Goal: Task Accomplishment & Management: Complete application form

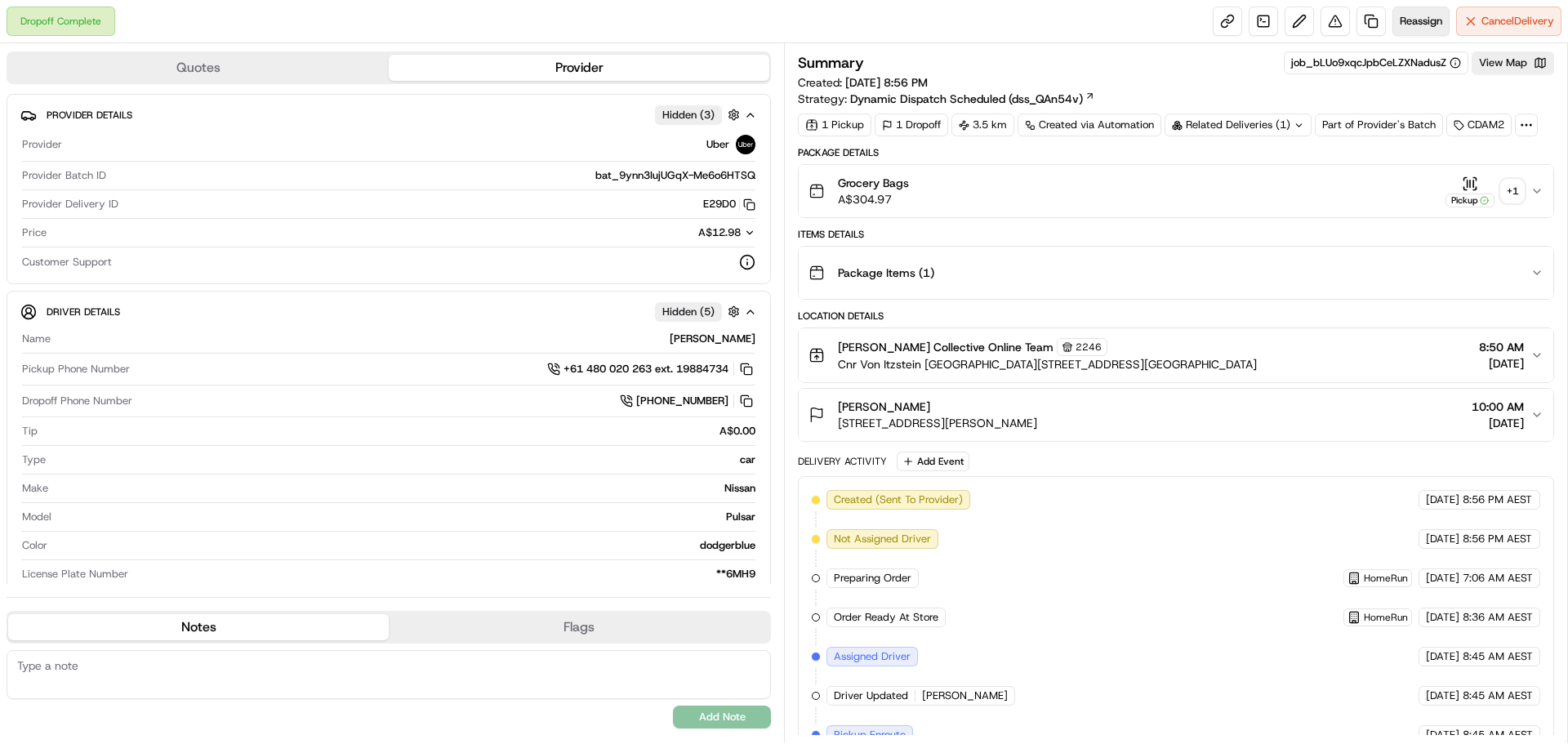
click at [1403, 14] on button "Reassign" at bounding box center [1420, 21] width 57 height 29
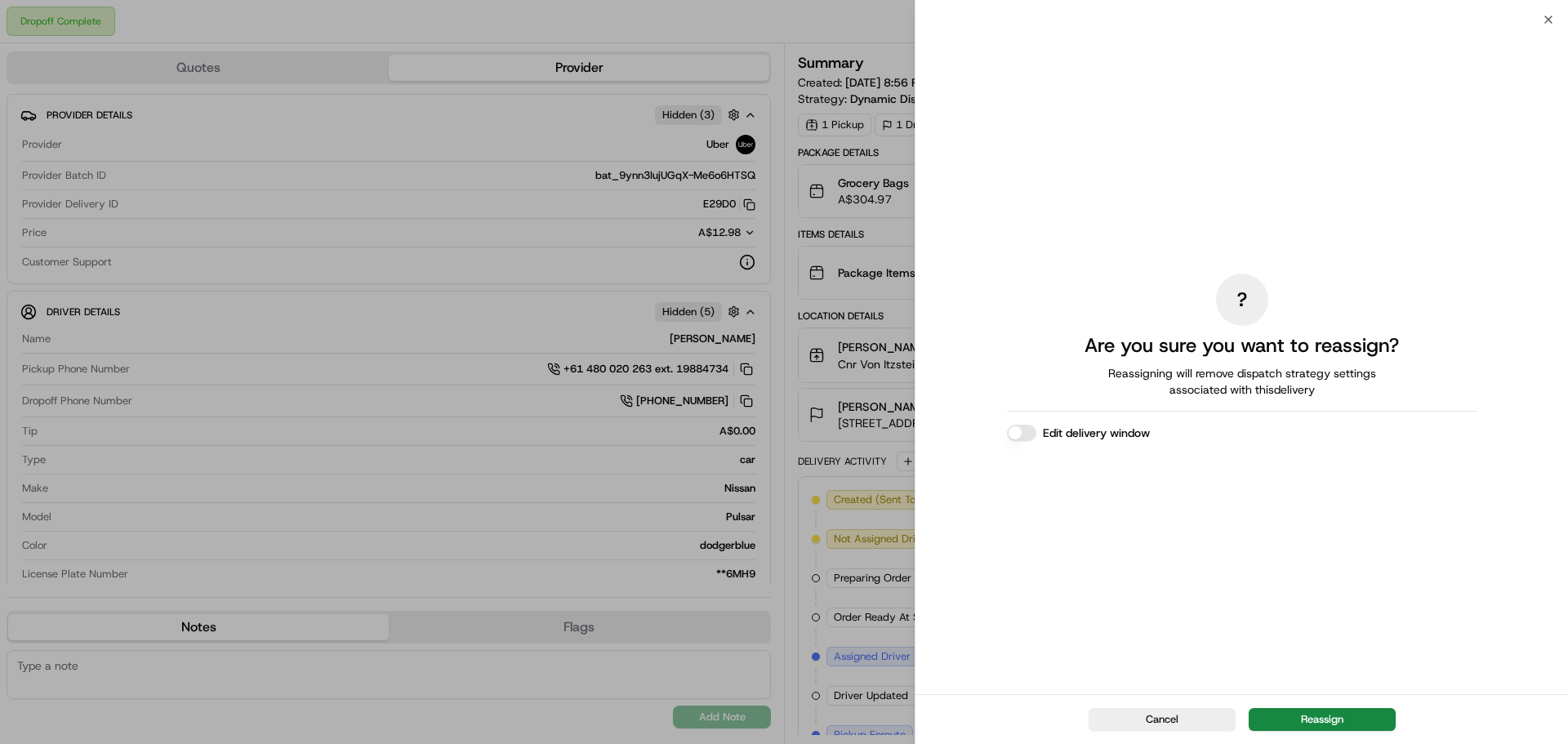
click at [1302, 719] on button "Reassign" at bounding box center [1322, 719] width 147 height 23
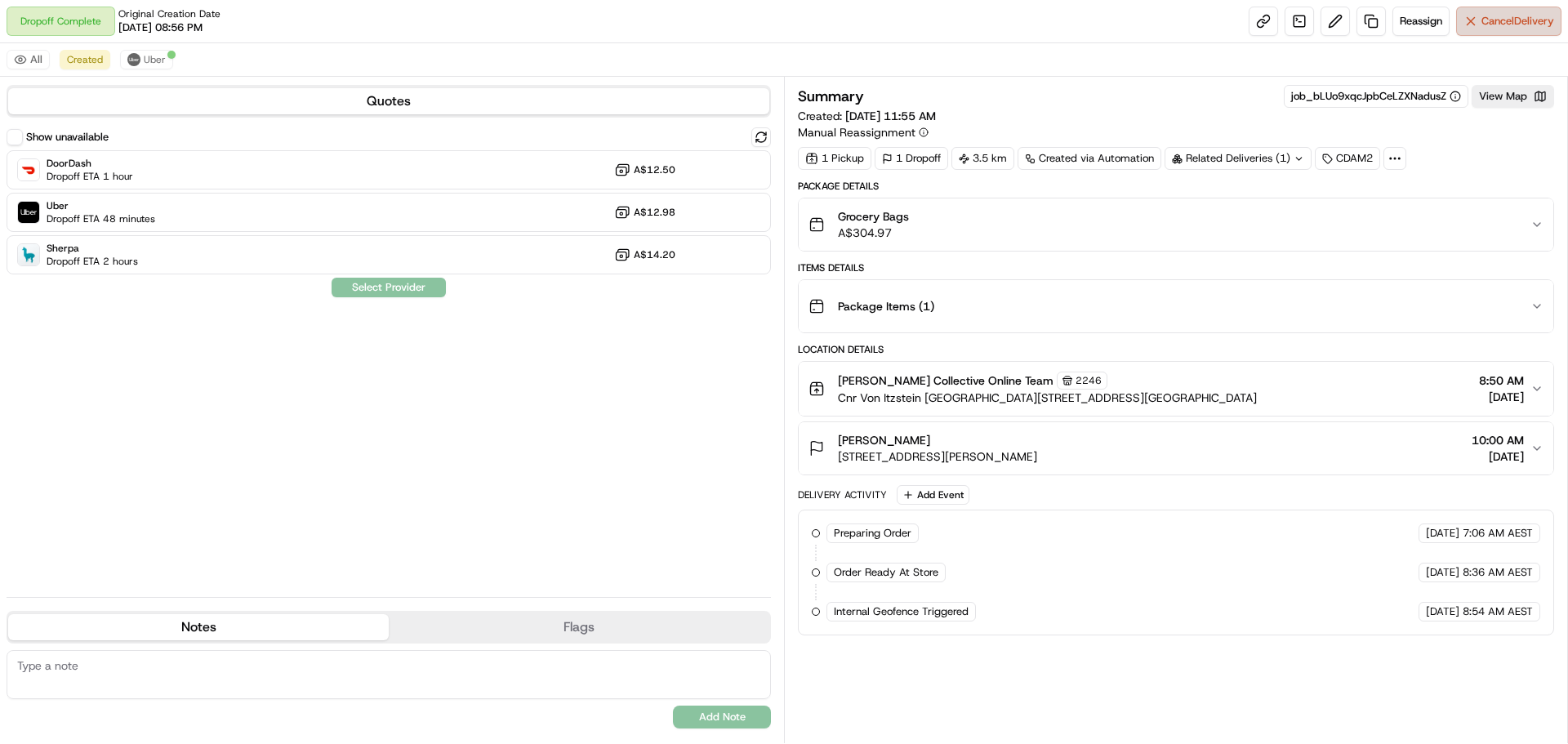
click at [1514, 26] on span "Cancel Delivery" at bounding box center [1517, 20] width 72 height 14
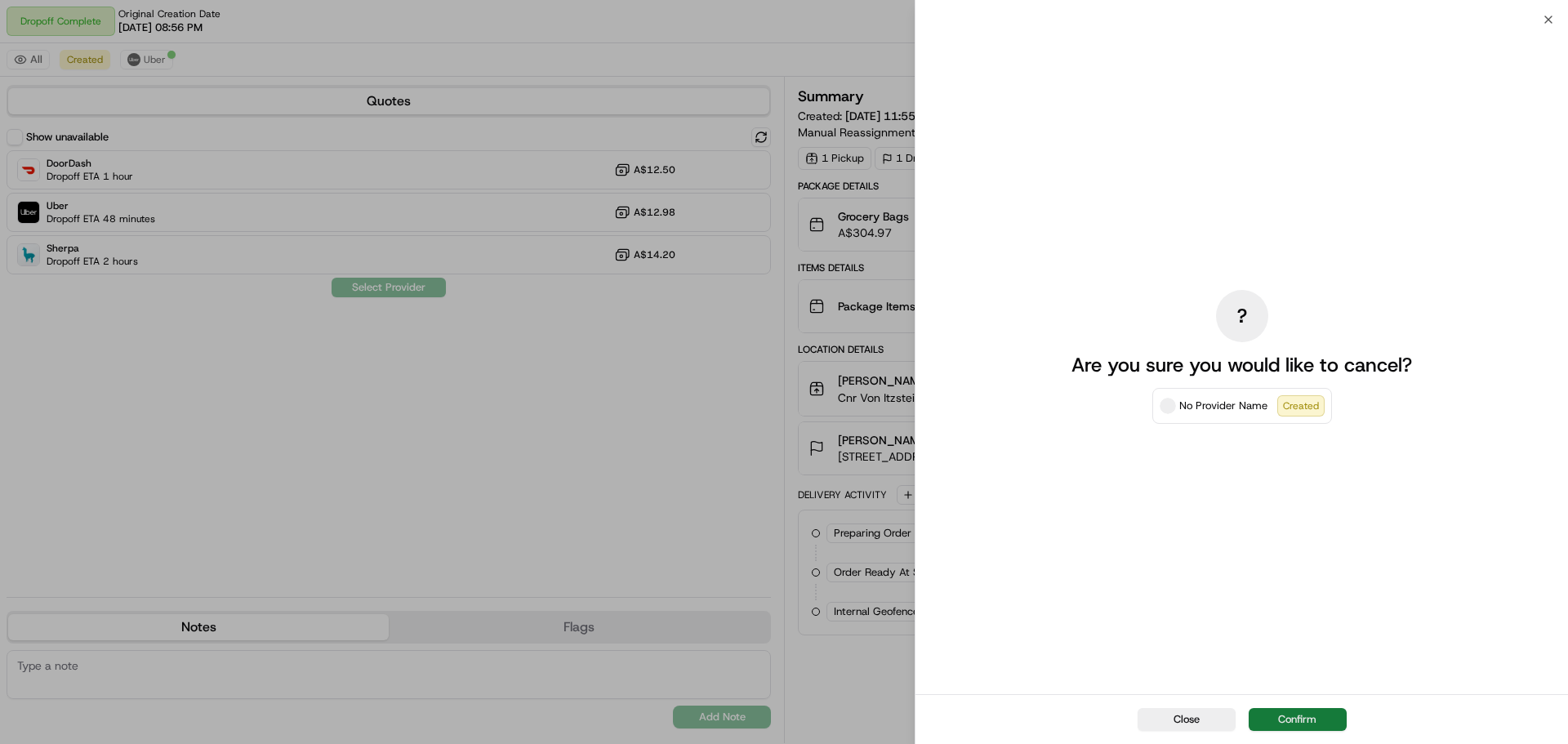
click at [1318, 718] on button "Confirm" at bounding box center [1298, 719] width 98 height 23
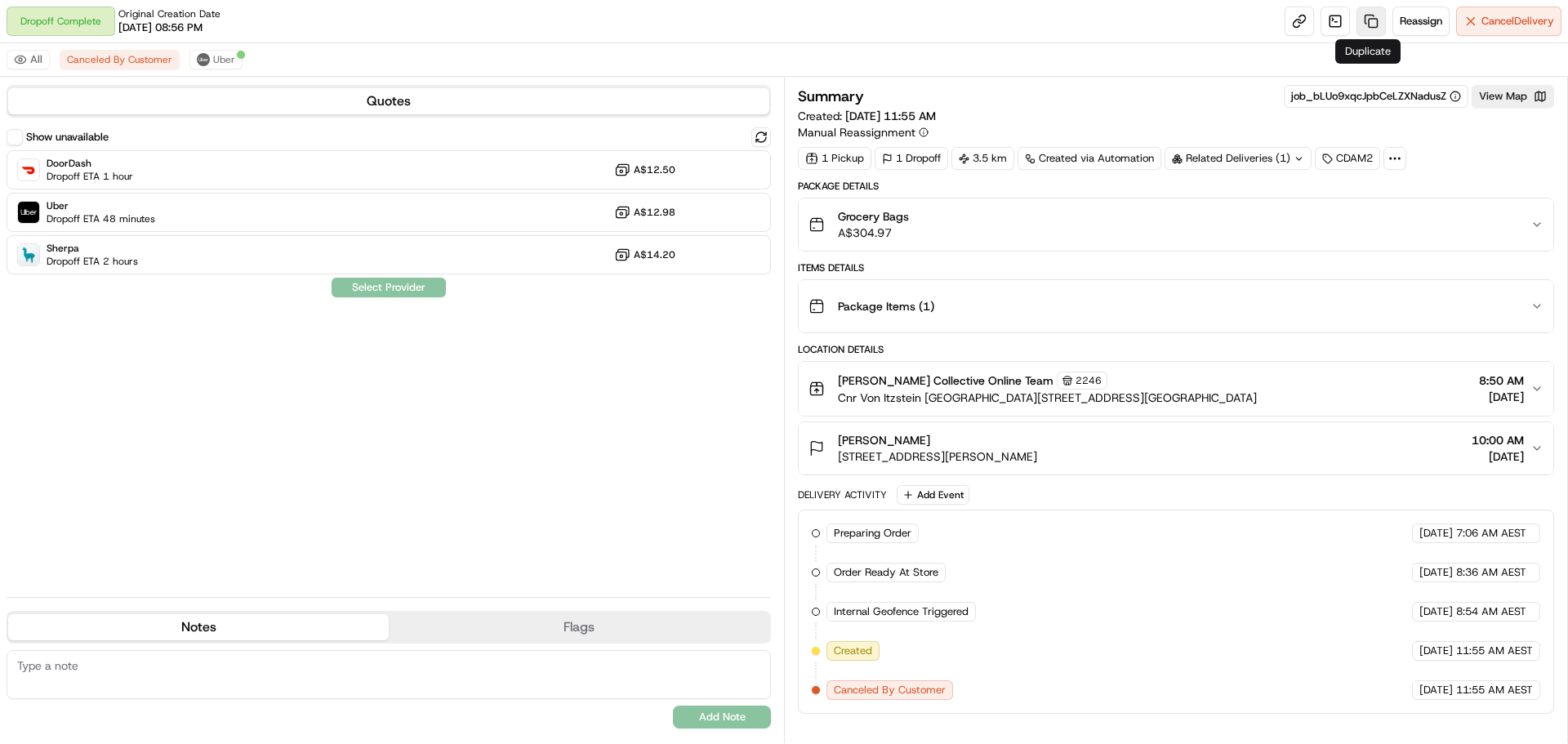
click at [1375, 15] on link at bounding box center [1371, 21] width 29 height 29
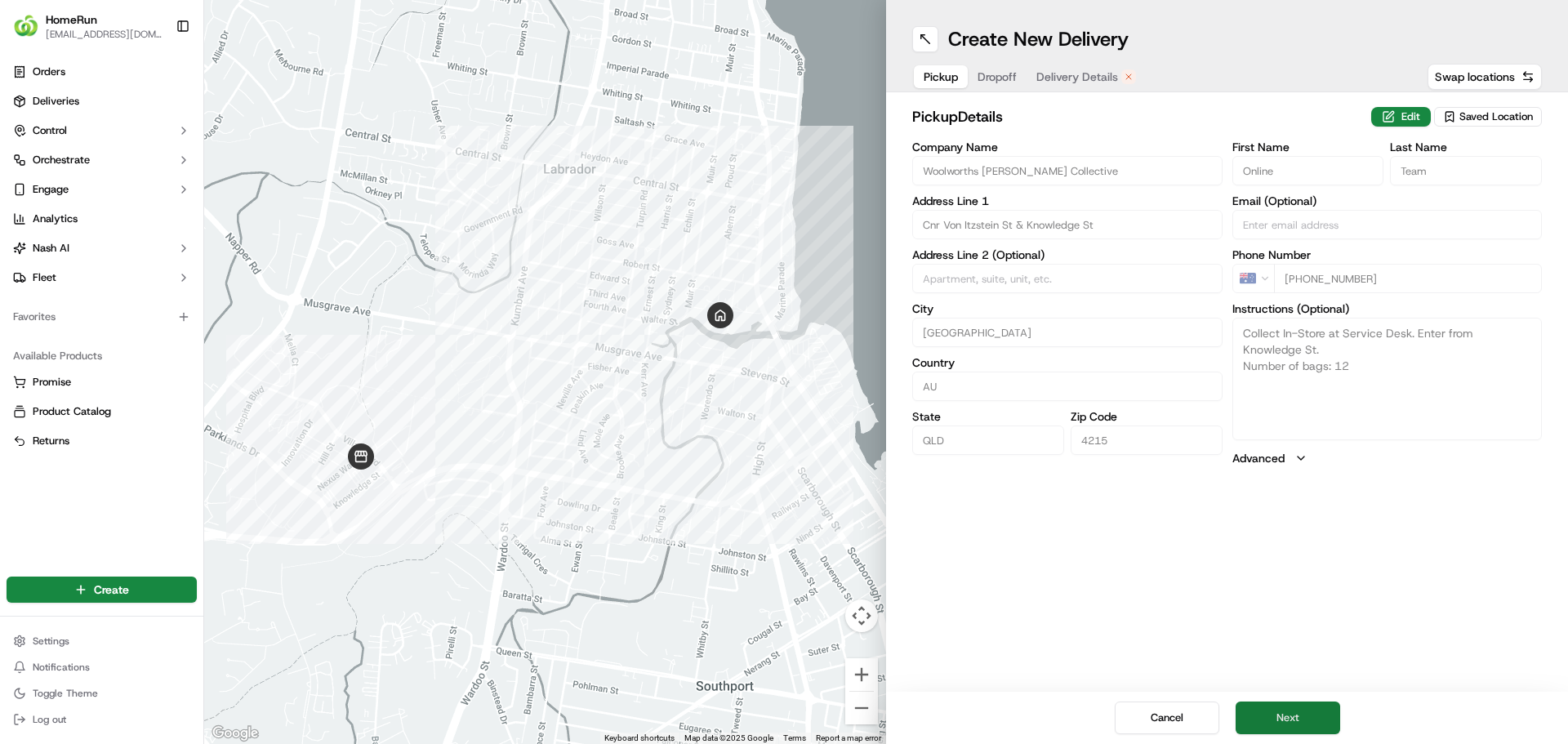
click at [1296, 725] on button "Next" at bounding box center [1288, 718] width 104 height 33
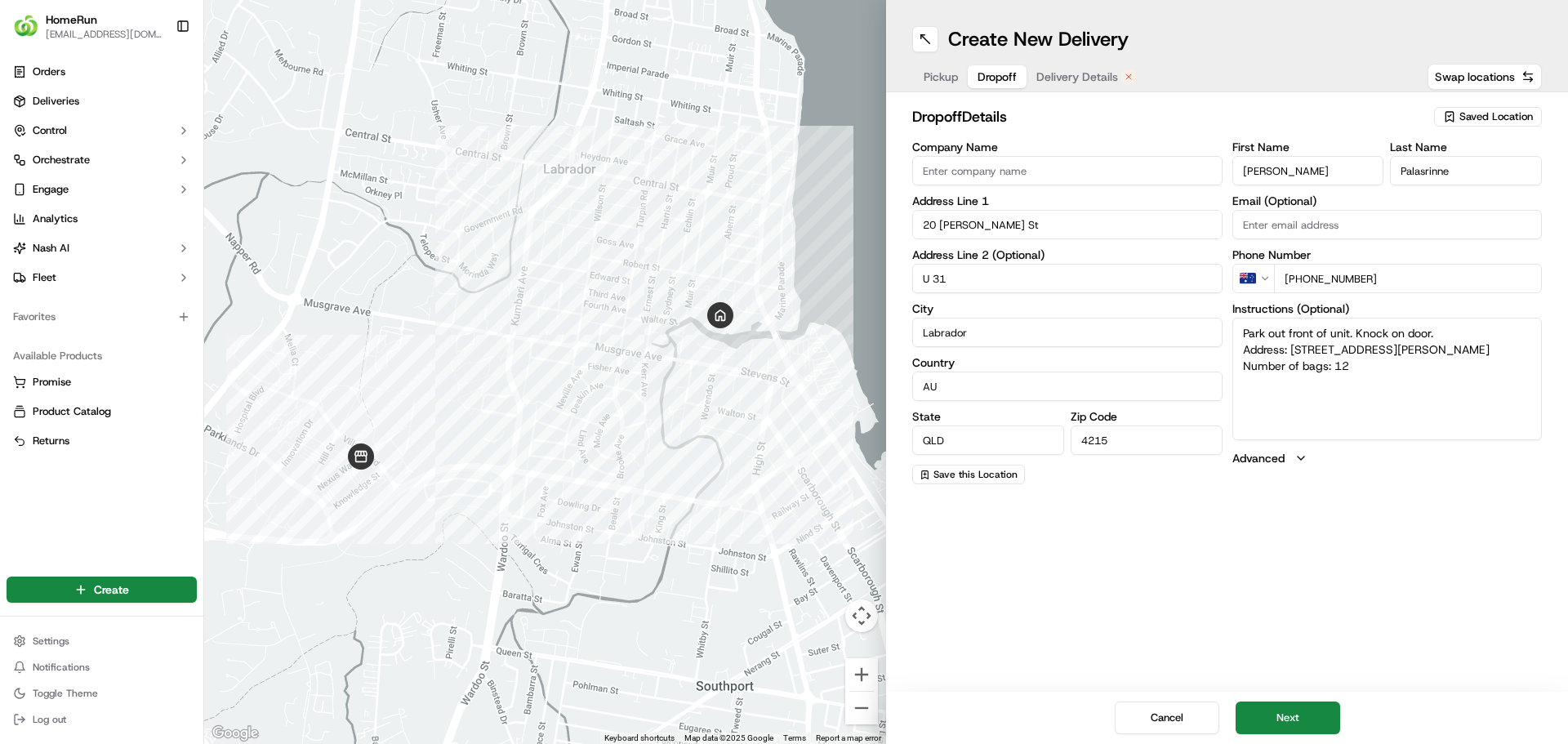
drag, startPoint x: 1348, startPoint y: 363, endPoint x: 1335, endPoint y: 385, distance: 25.6
click at [1335, 385] on textarea "Park out front of unit. Knock on door. Address: U 31 20 Huth St LABRADOR QLD Nu…" at bounding box center [1386, 378] width 310 height 123
type textarea "Park out front of unit. Knock on door. Address: U 31 20 Huth St LABRADOR QLD Nu…"
click at [1301, 717] on button "Next" at bounding box center [1288, 718] width 104 height 33
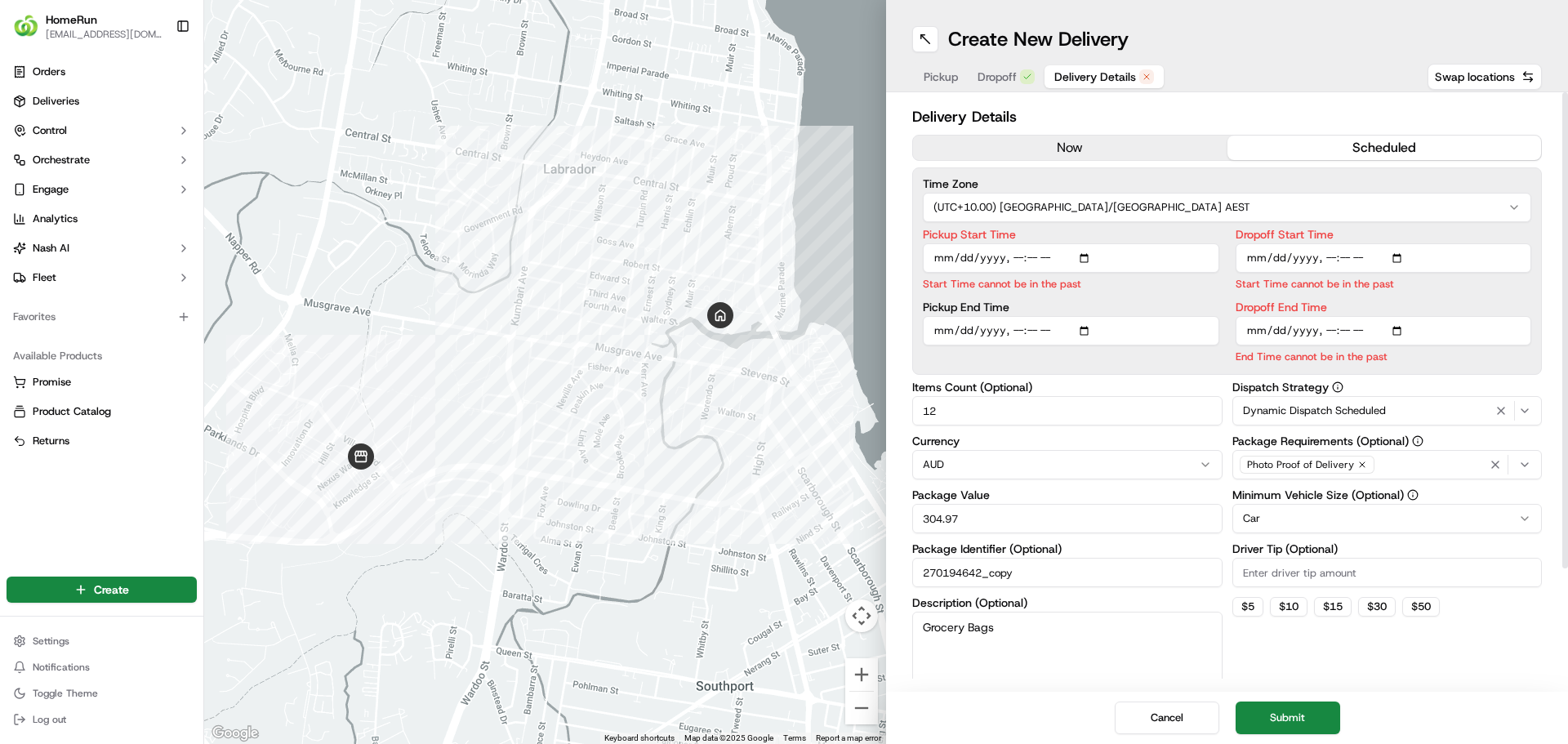
click at [1087, 261] on input "Pickup Start Time" at bounding box center [1071, 258] width 296 height 29
type input "2025-09-20T17:30"
click at [1400, 262] on input "Dropoff Start Time" at bounding box center [1384, 258] width 296 height 29
type input "2025-09-20T17:35"
drag, startPoint x: 1470, startPoint y: 659, endPoint x: 1467, endPoint y: 606, distance: 53.1
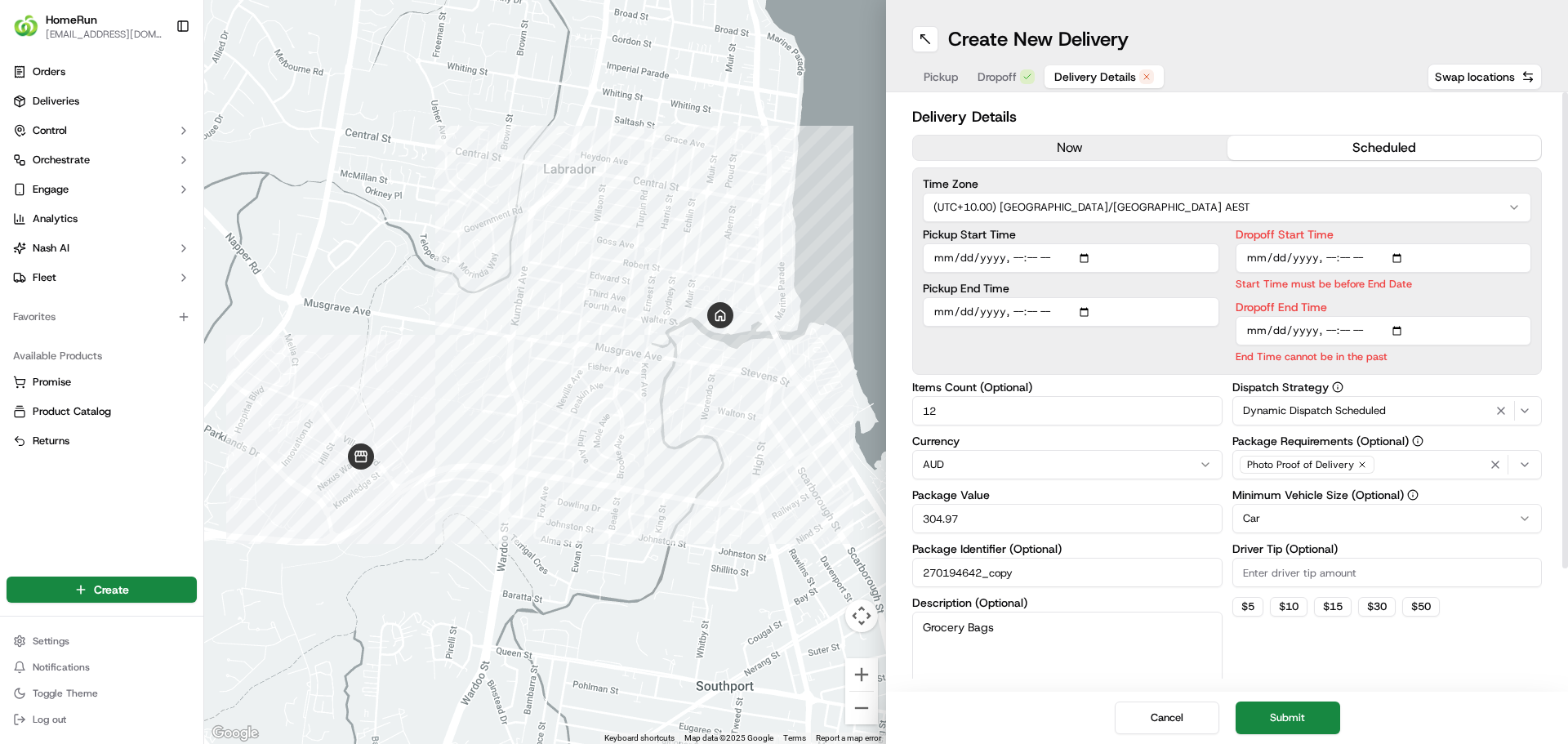
click at [1470, 658] on div "Dispatch Strategy Dynamic Dispatch Scheduled Package Requirements (Optional) Ph…" at bounding box center [1386, 541] width 310 height 321
click at [1364, 334] on input "Dropoff End Time" at bounding box center [1384, 330] width 296 height 29
click at [1396, 333] on input "Dropoff End Time" at bounding box center [1384, 330] width 296 height 29
type input "2025-09-20T17:40"
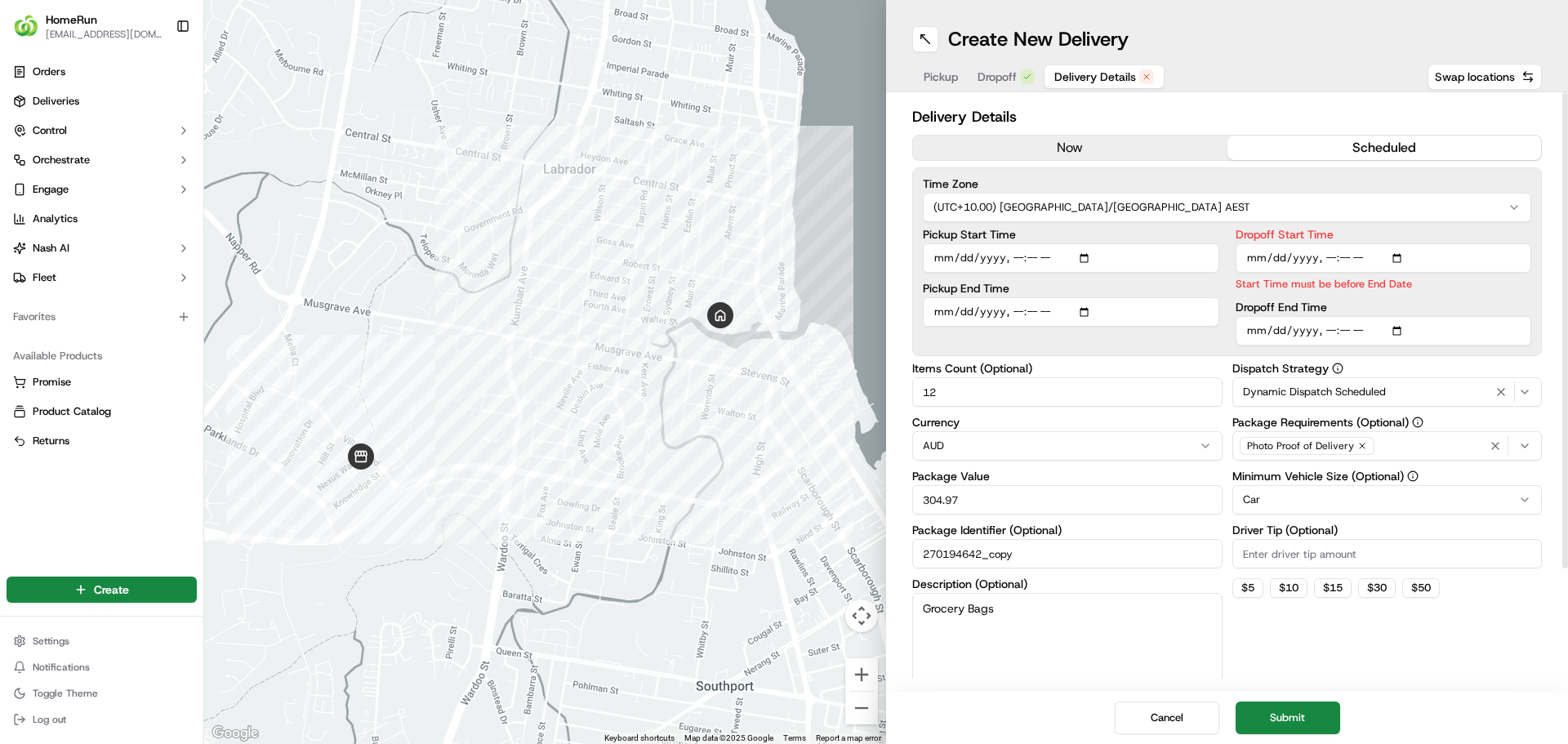
drag, startPoint x: 1433, startPoint y: 686, endPoint x: 1414, endPoint y: 686, distance: 19.0
click at [1433, 682] on div "Delivery Details now scheduled Time Zone (UTC+10.00) Australia/Sydney AEST Pick…" at bounding box center [1227, 392] width 682 height 599
click at [1311, 718] on button "Submit" at bounding box center [1288, 718] width 104 height 33
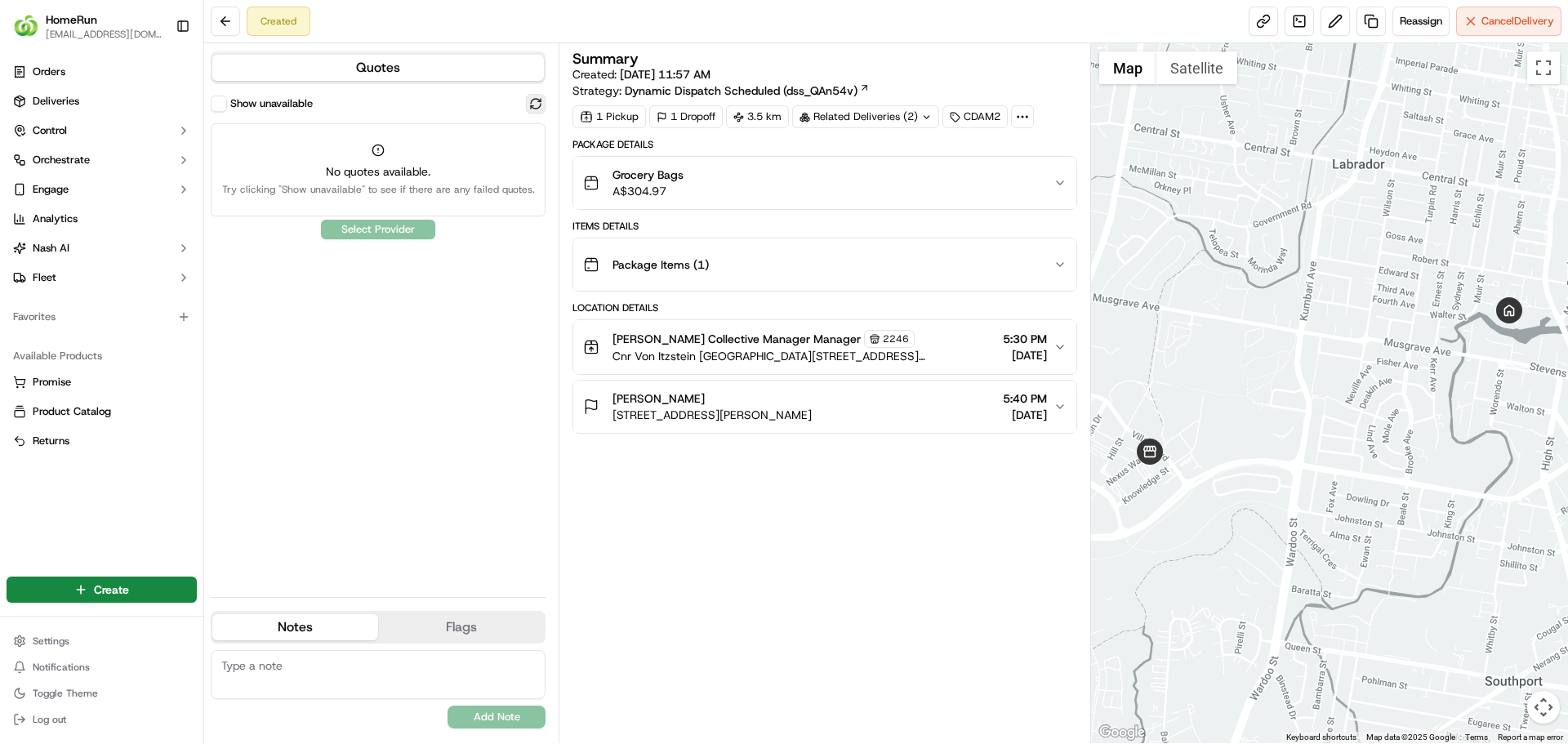
click at [535, 109] on button at bounding box center [536, 103] width 19 height 19
click at [536, 103] on button at bounding box center [536, 103] width 19 height 19
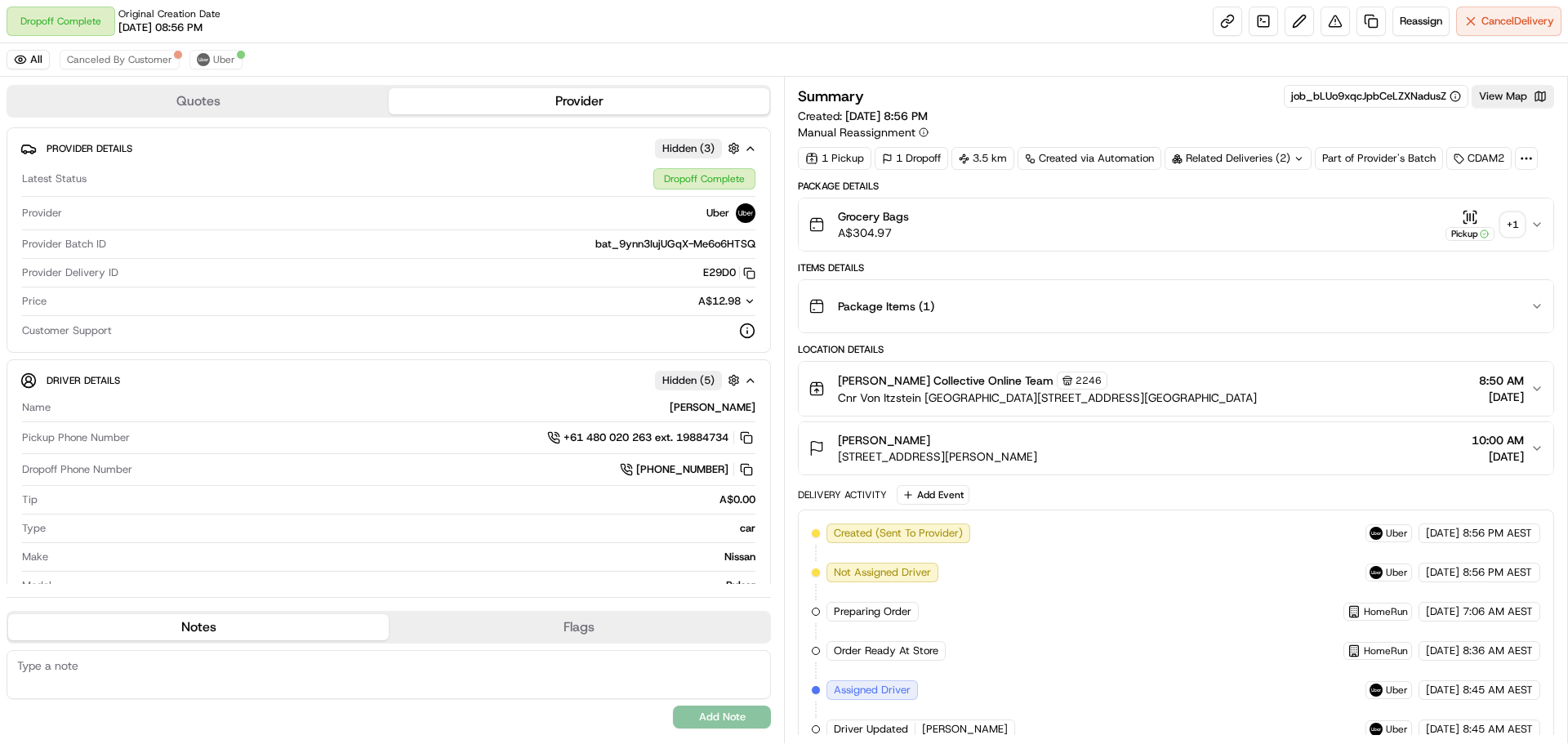
click at [1300, 158] on icon at bounding box center [1299, 158] width 11 height 11
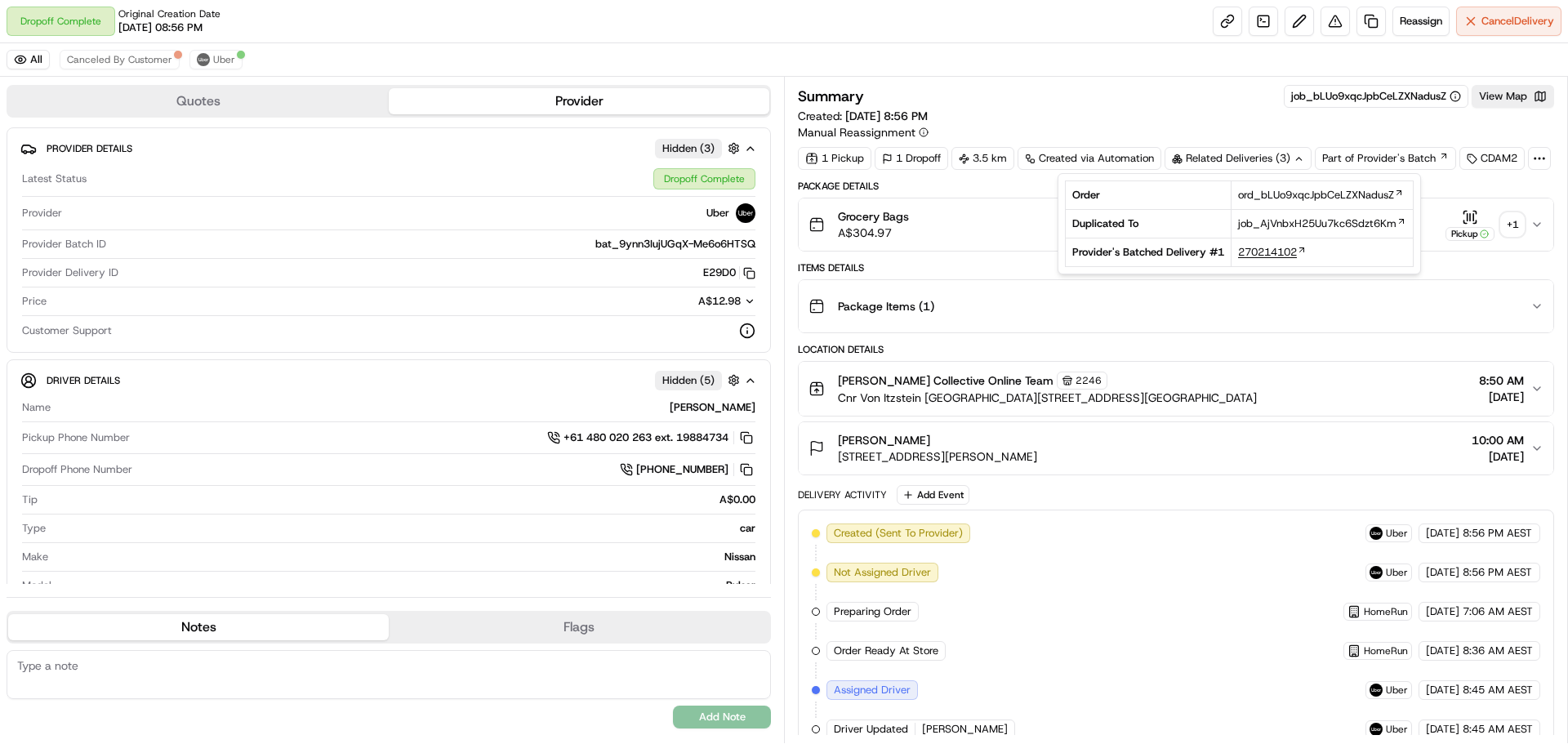
click at [1274, 255] on span "270214102" at bounding box center [1267, 252] width 59 height 14
click at [1286, 190] on span "ord_bLUo9xqcJpbCeLZXNadusZ" at bounding box center [1316, 195] width 156 height 14
click at [1309, 190] on span "ord_bLUo9xqcJpbCeLZXNadusZ" at bounding box center [1316, 195] width 156 height 14
click at [1288, 250] on span "270214102" at bounding box center [1267, 252] width 59 height 14
click at [1332, 191] on span "ord_bLUo9xqcJpbCeLZXNadusZ" at bounding box center [1316, 195] width 156 height 14
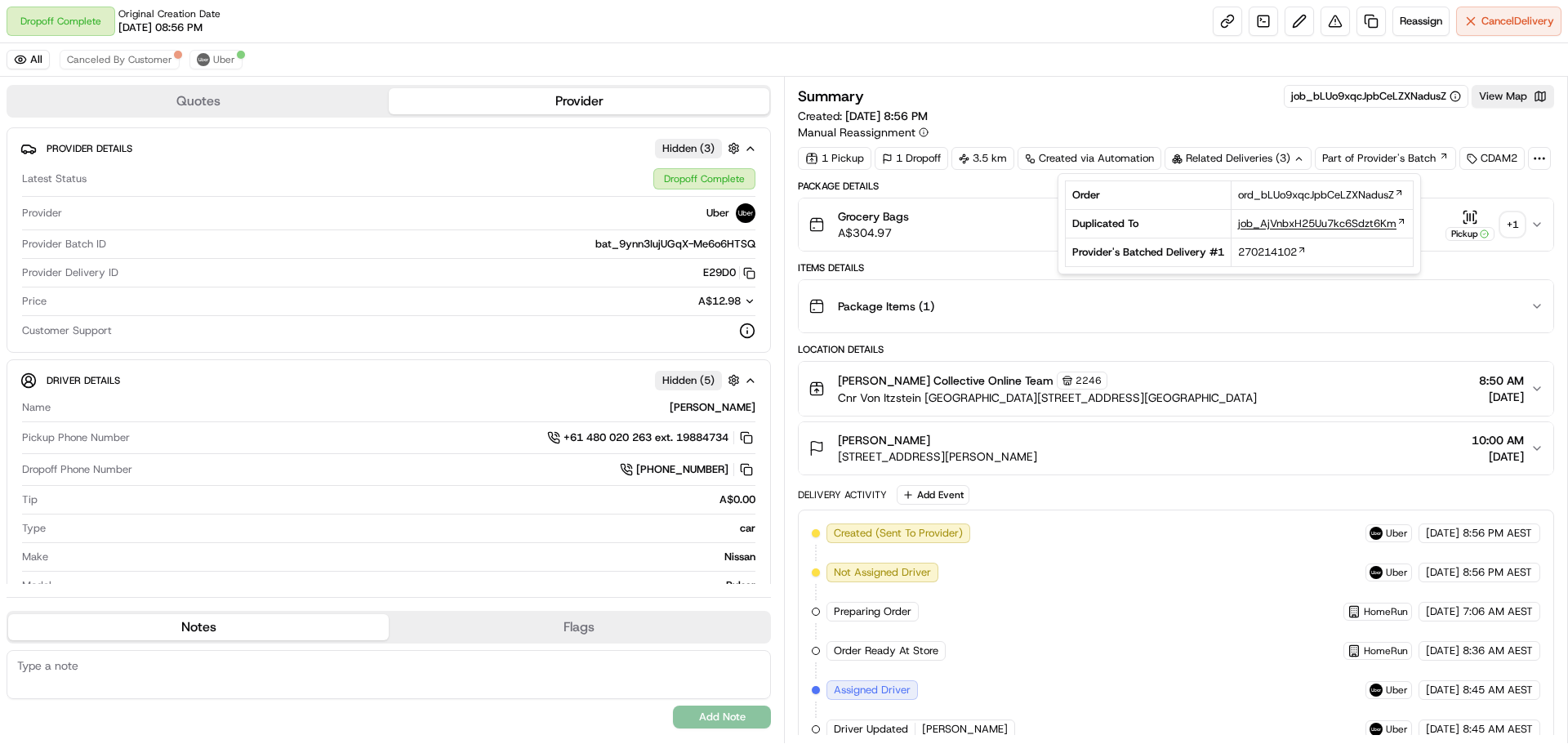
click at [1314, 229] on span "job_AjVnbxH25Uu7kc6Sdzt6Km" at bounding box center [1317, 223] width 158 height 14
click at [1073, 336] on div "Package Details Grocery Bags A$304.97 Pickup + 1 Items Details Package Items ( …" at bounding box center [1175, 622] width 756 height 887
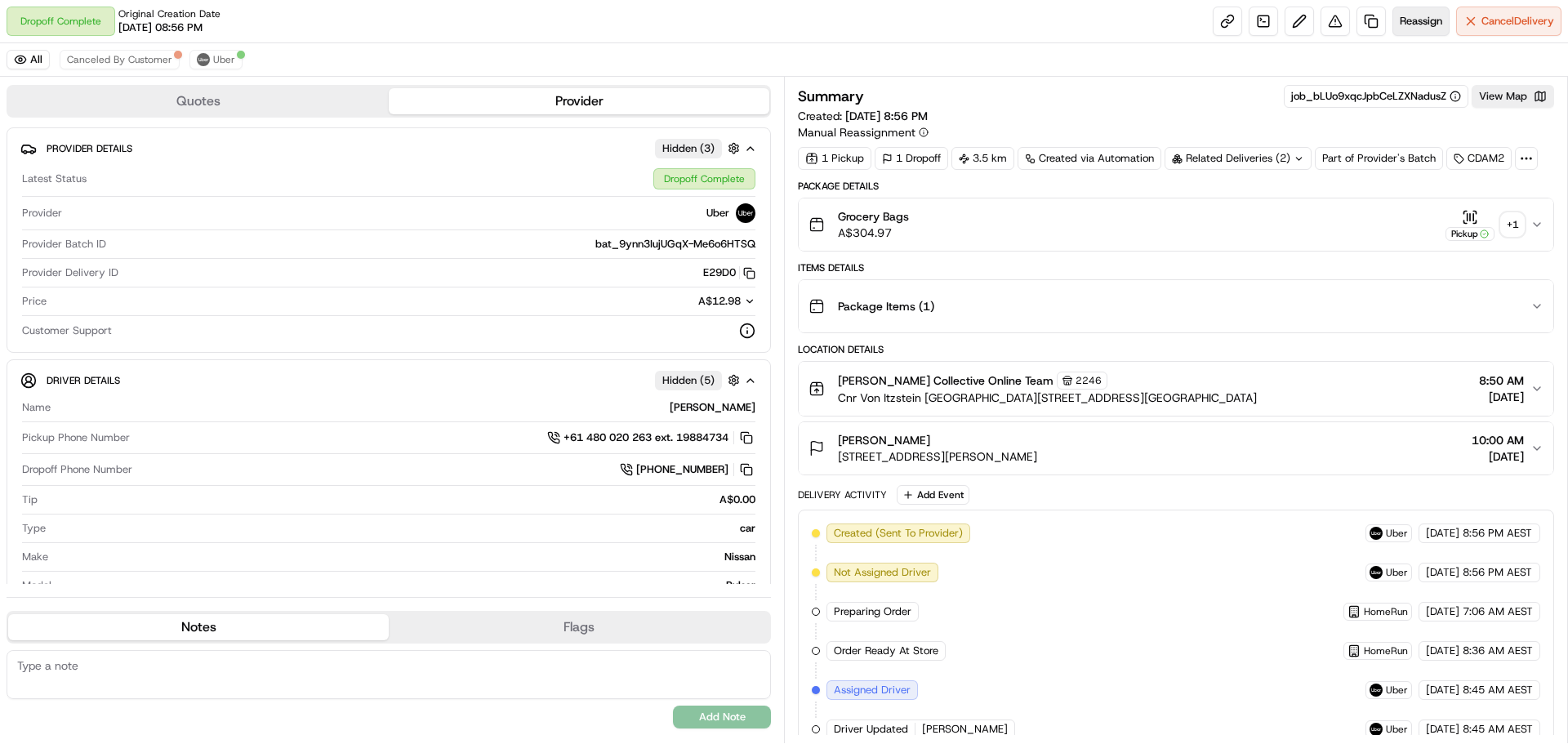
click at [1405, 14] on span "Reassign" at bounding box center [1421, 20] width 42 height 14
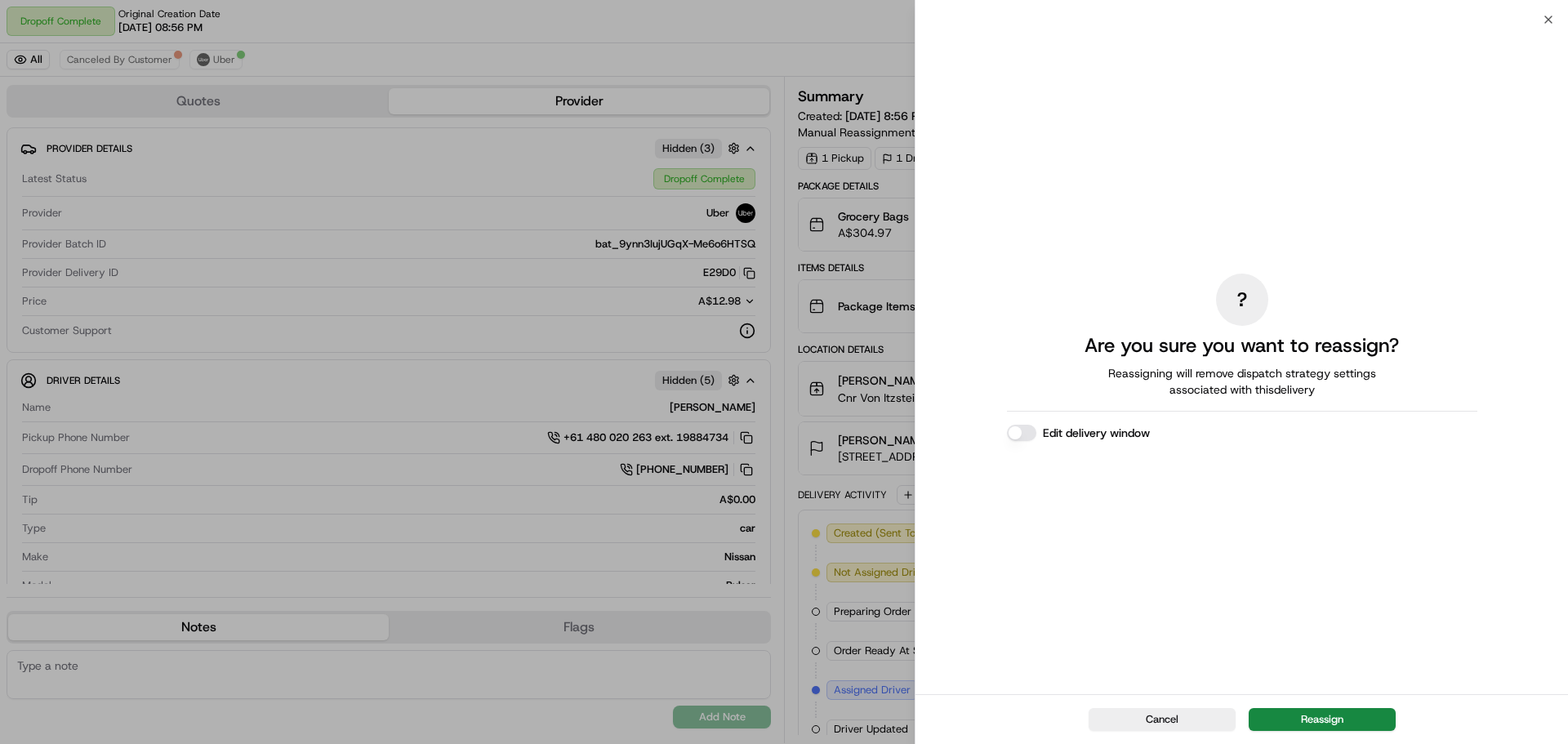
click at [1554, 20] on div "? Are you sure you want to reassign? Reassigning will remove dispatch strategy …" at bounding box center [1242, 356] width 653 height 675
click at [1553, 24] on div "? Are you sure you want to reassign? Reassigning will remove dispatch strategy …" at bounding box center [1242, 356] width 653 height 675
click at [1543, 17] on icon "button" at bounding box center [1549, 20] width 14 height 14
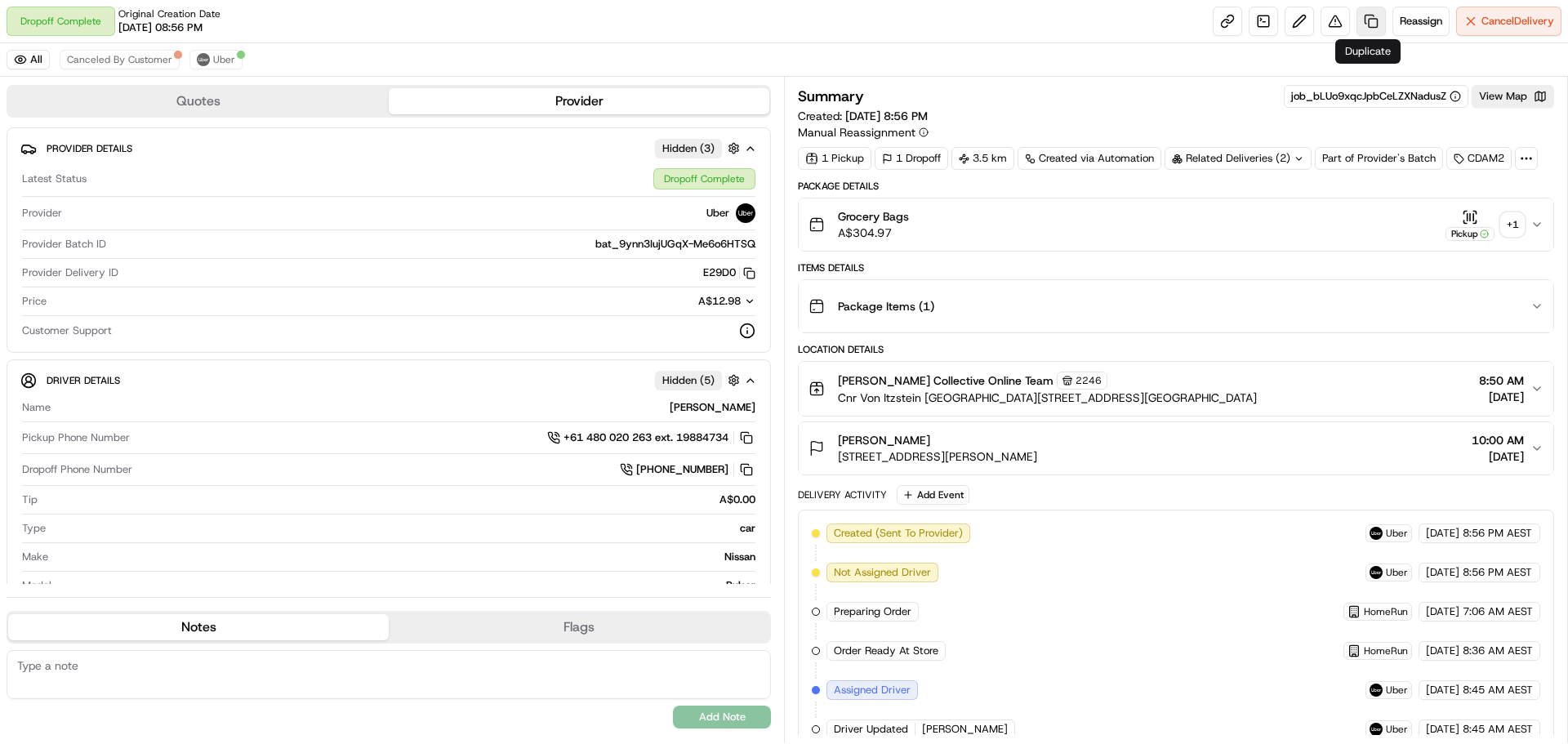
click at [1361, 16] on link at bounding box center [1371, 21] width 29 height 29
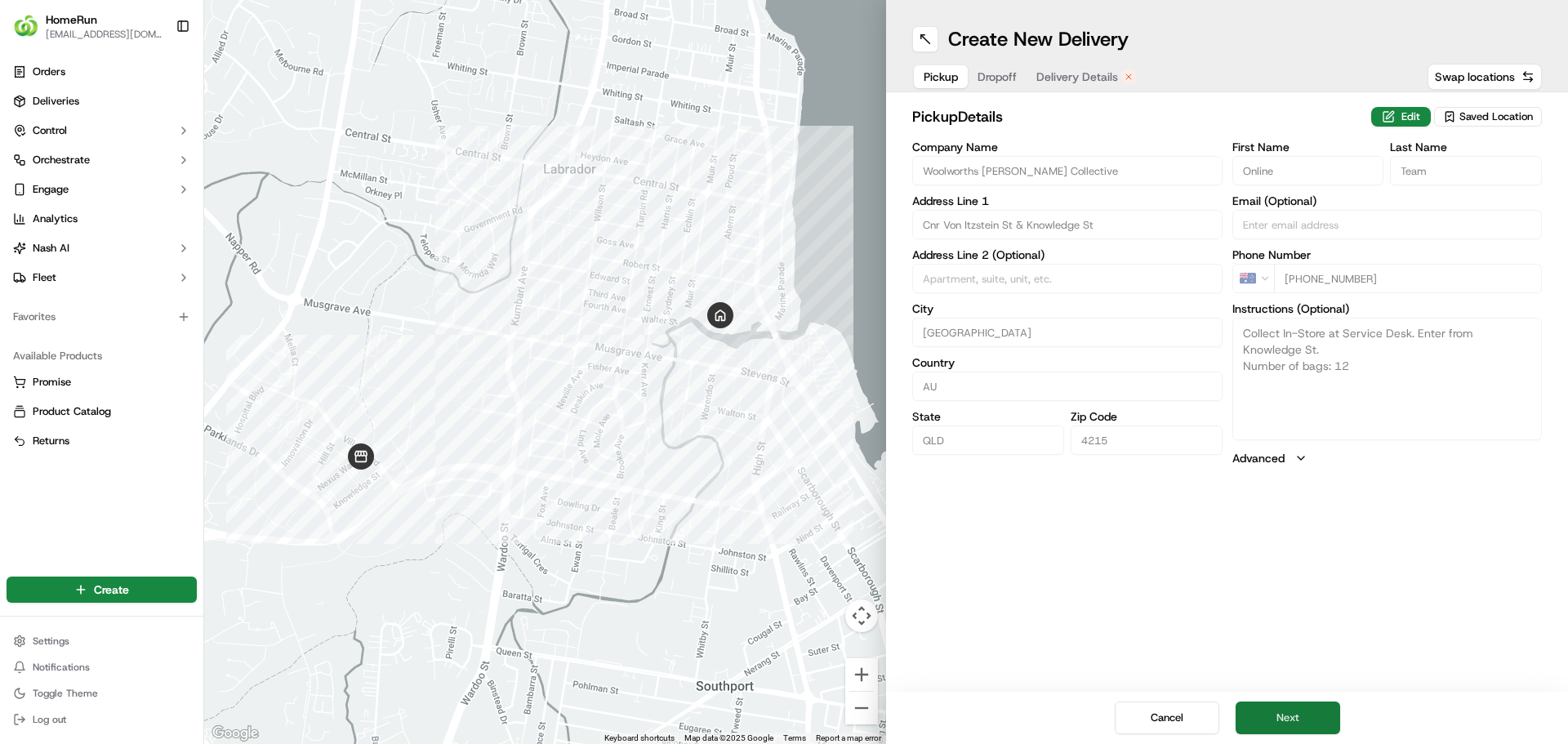
click at [1295, 708] on button "Next" at bounding box center [1288, 718] width 104 height 33
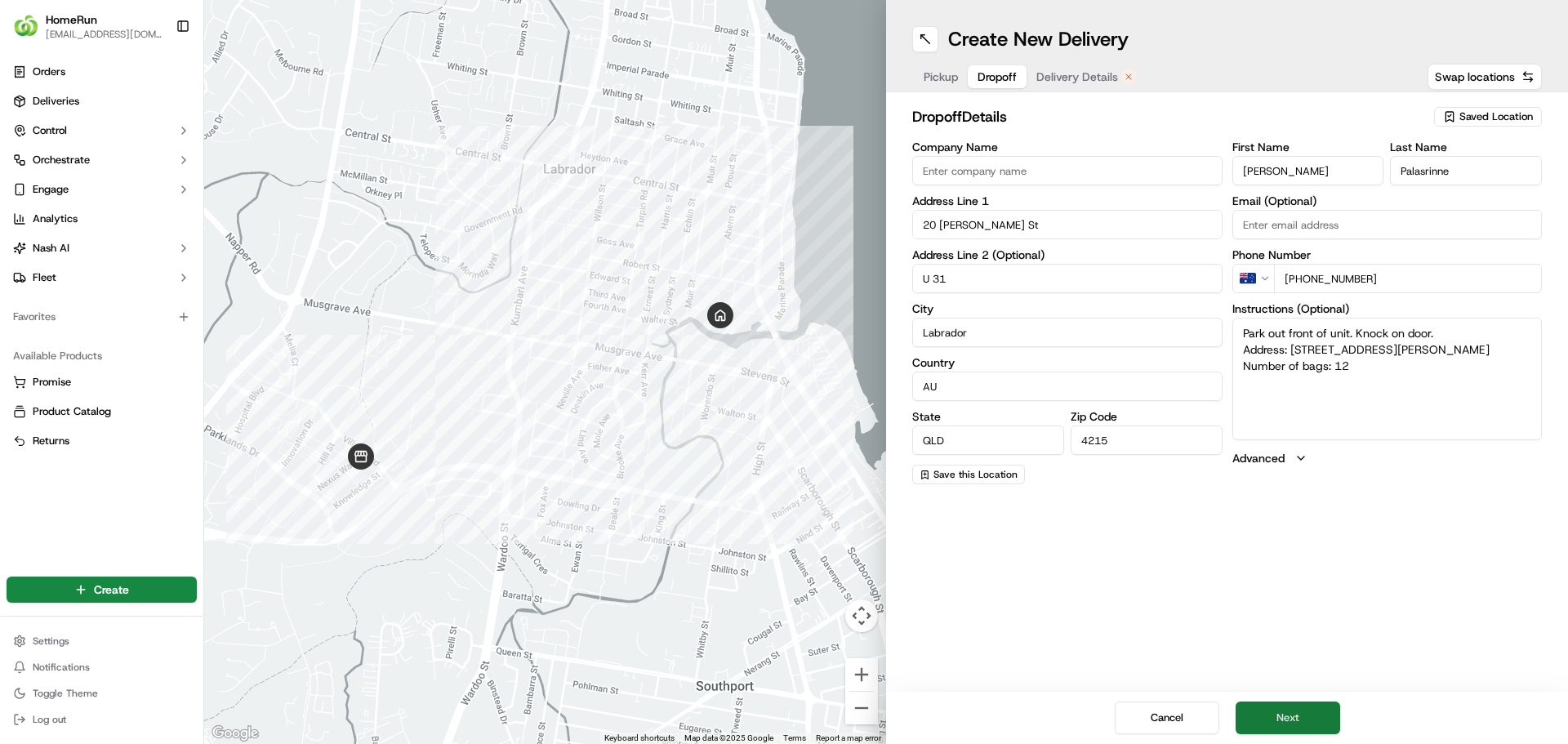
click at [1296, 707] on button "Next" at bounding box center [1288, 718] width 104 height 33
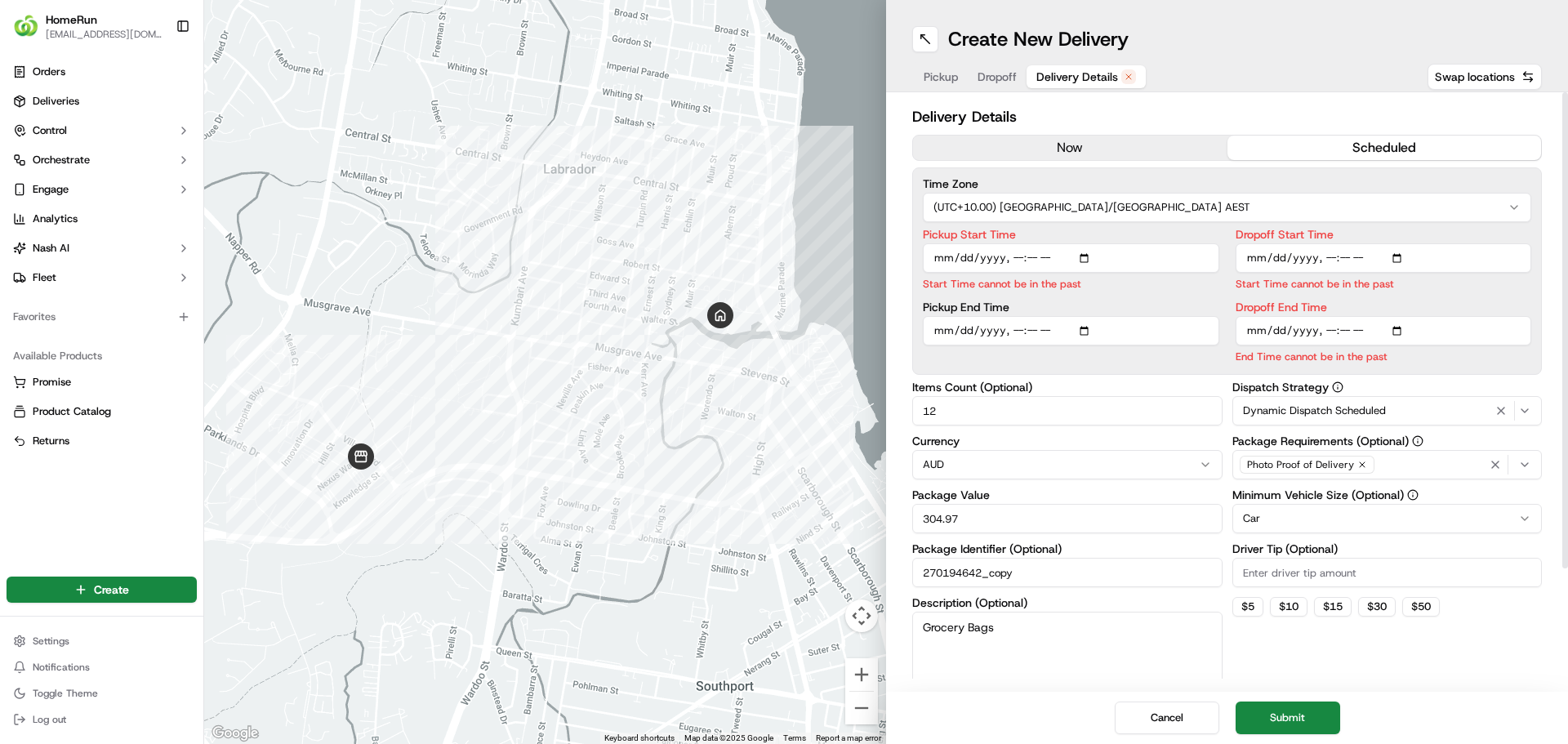
click at [1082, 256] on input "Pickup Start Time" at bounding box center [1071, 258] width 296 height 29
type input "2025-09-20T17:20"
click at [1394, 257] on input "Dropoff Start Time" at bounding box center [1384, 258] width 296 height 29
type input "2025-09-20T17:30"
drag, startPoint x: 1460, startPoint y: 660, endPoint x: 1459, endPoint y: 648, distance: 12.0
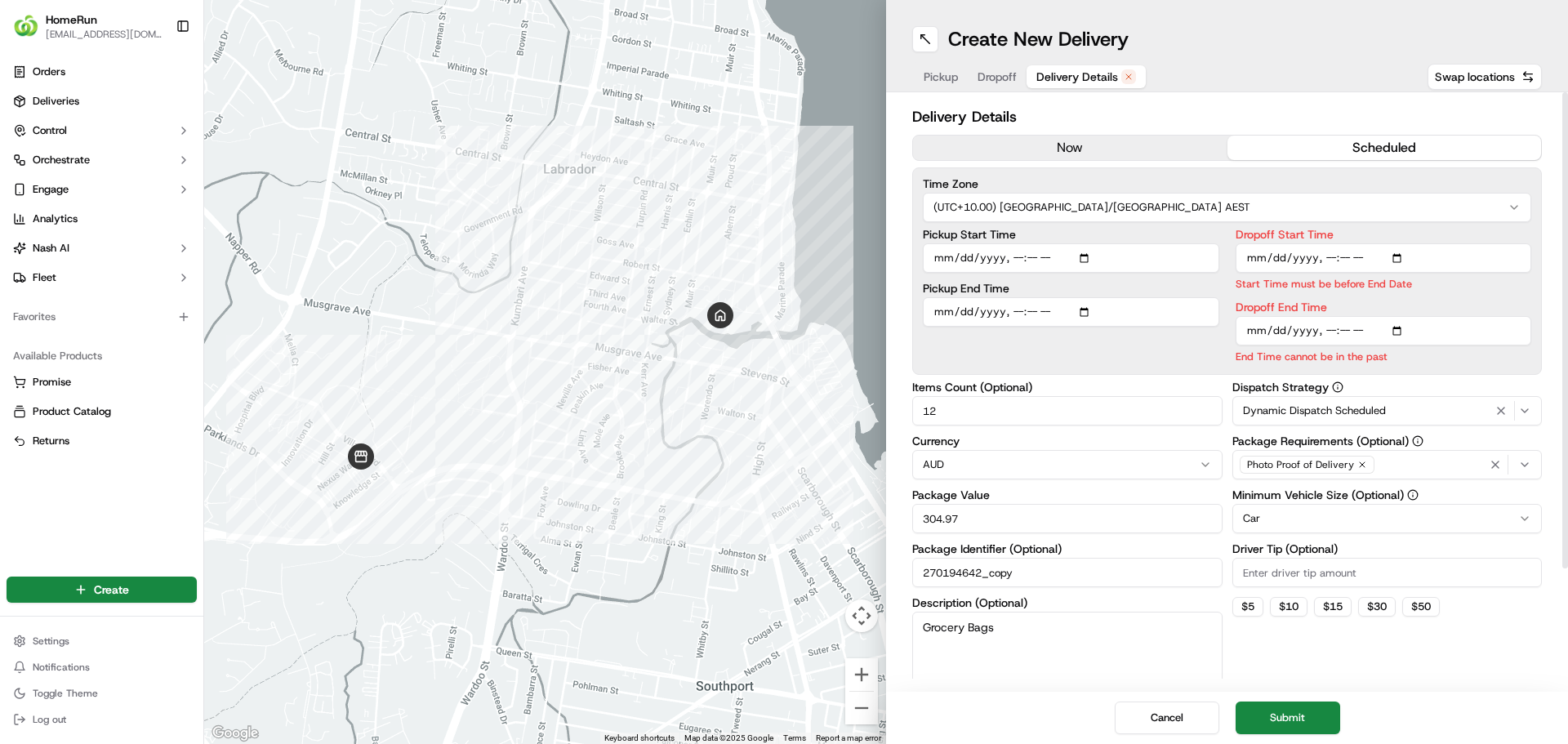
click at [1460, 659] on div "Dispatch Strategy Dynamic Dispatch Scheduled Package Requirements (Optional) Ph…" at bounding box center [1386, 541] width 310 height 321
click at [1396, 326] on input "Dropoff End Time" at bounding box center [1384, 330] width 296 height 29
type input "2025-09-20T17:35"
click at [1455, 672] on div "Dispatch Strategy Dynamic Dispatch Scheduled Package Requirements (Optional) Ph…" at bounding box center [1386, 541] width 310 height 321
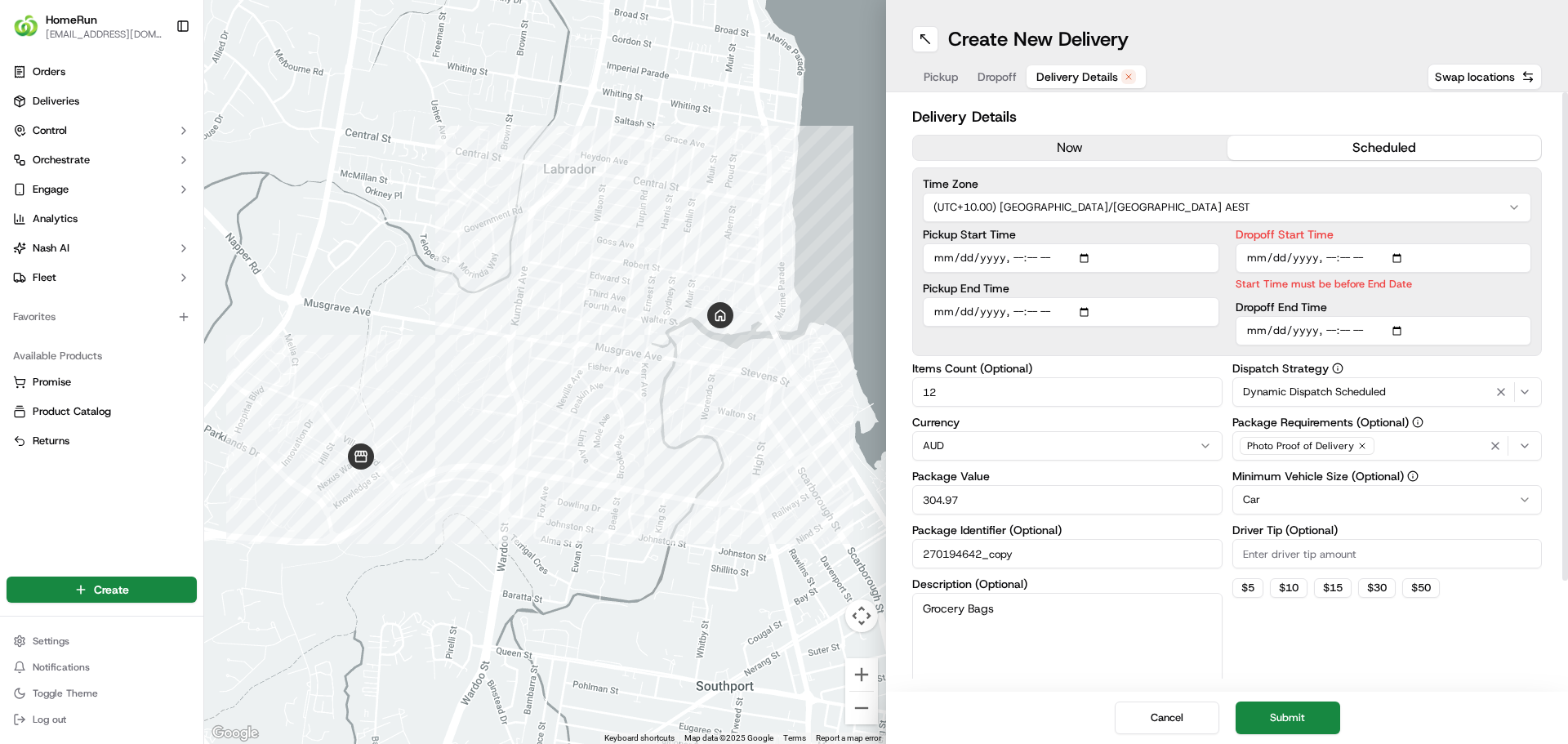
click at [1315, 700] on div "Cancel Submit" at bounding box center [1227, 717] width 682 height 52
click at [1311, 708] on button "Submit" at bounding box center [1288, 718] width 104 height 33
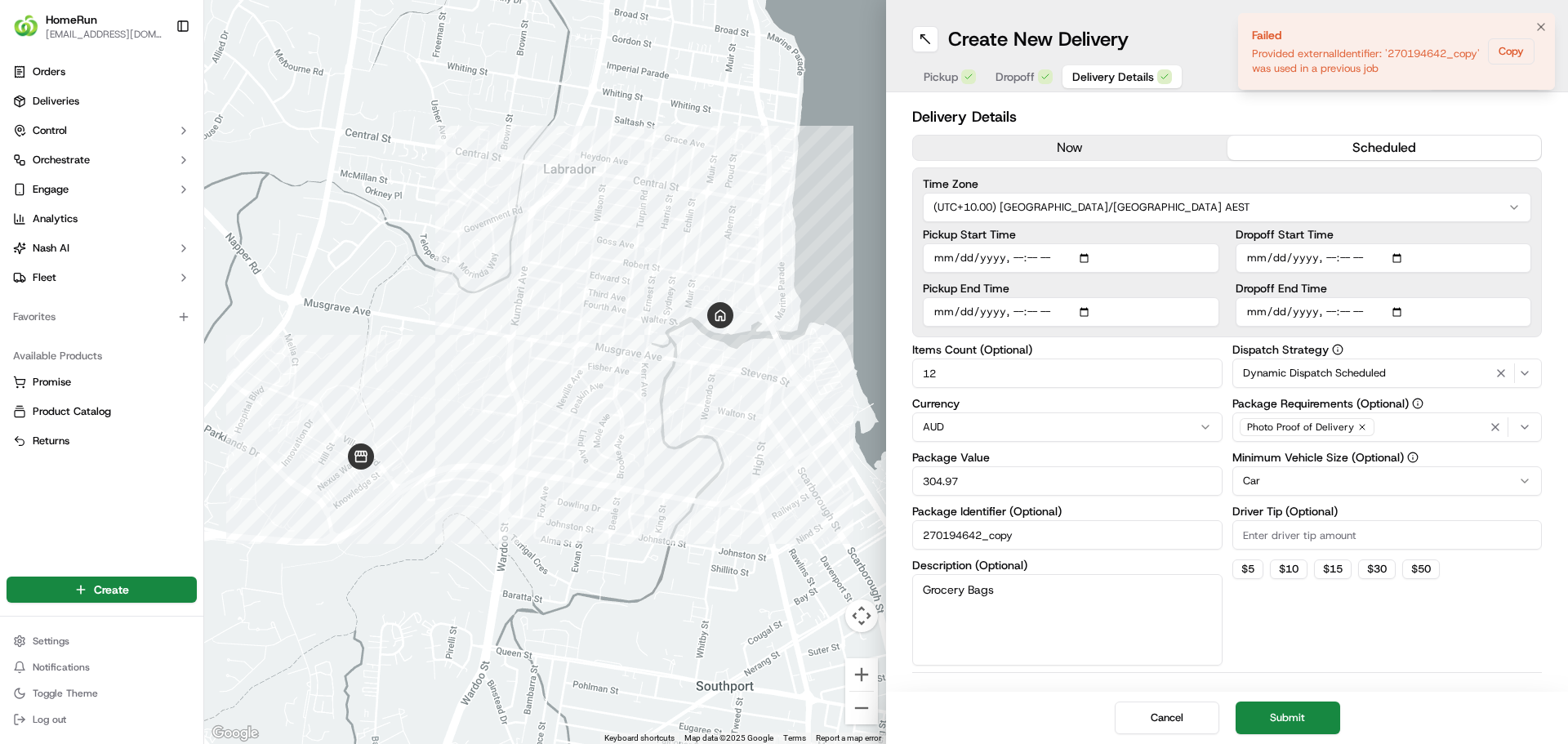
click at [1279, 68] on div "Provided externalIdentifier: '270194642_copy' was used in a previous job" at bounding box center [1367, 61] width 230 height 29
click at [1507, 55] on button "Copy" at bounding box center [1511, 51] width 46 height 26
click at [1506, 51] on button "Copy" at bounding box center [1511, 51] width 46 height 26
click at [1543, 29] on icon "Notifications (F8)" at bounding box center [1541, 27] width 14 height 14
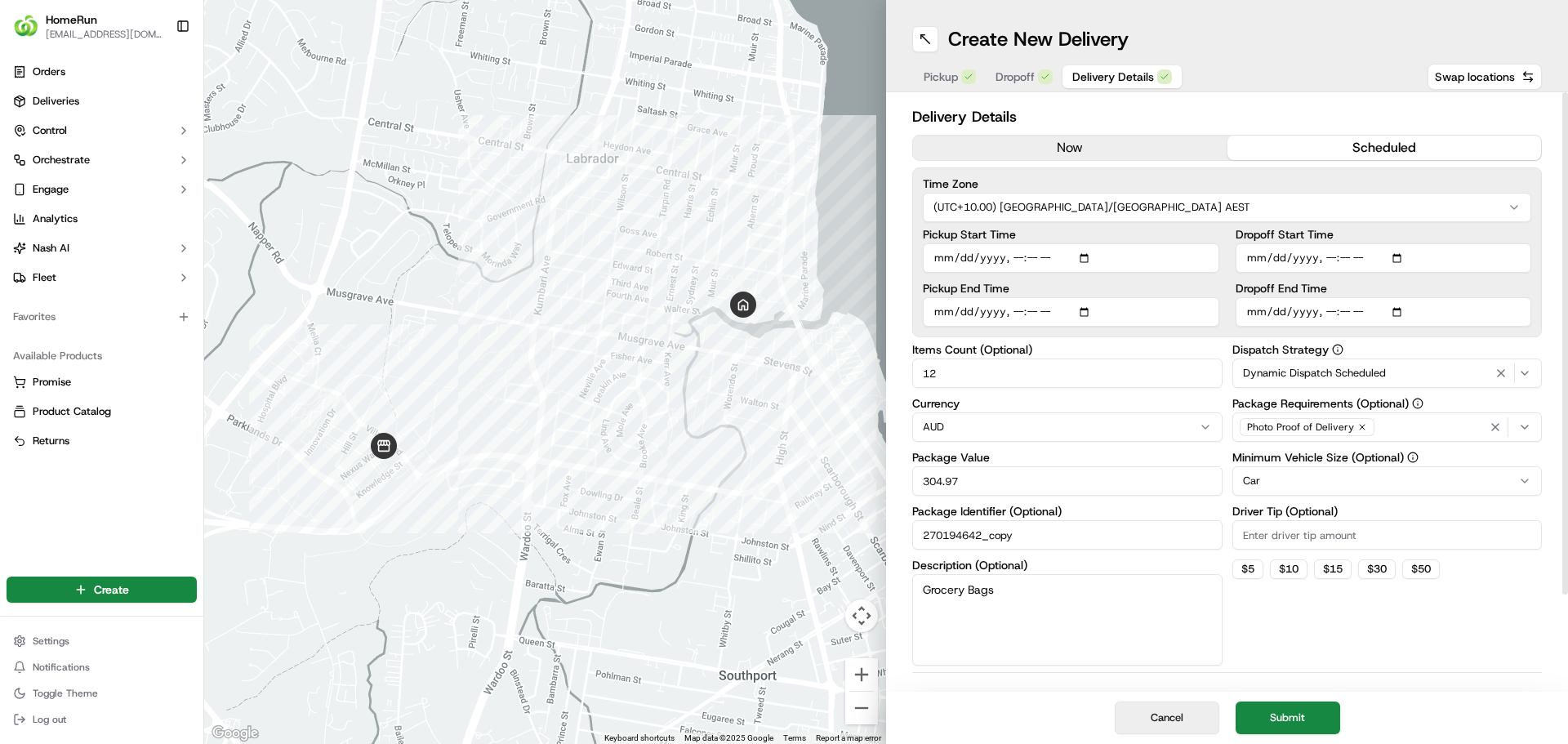
click at [1206, 715] on button "Cancel" at bounding box center [1167, 718] width 104 height 33
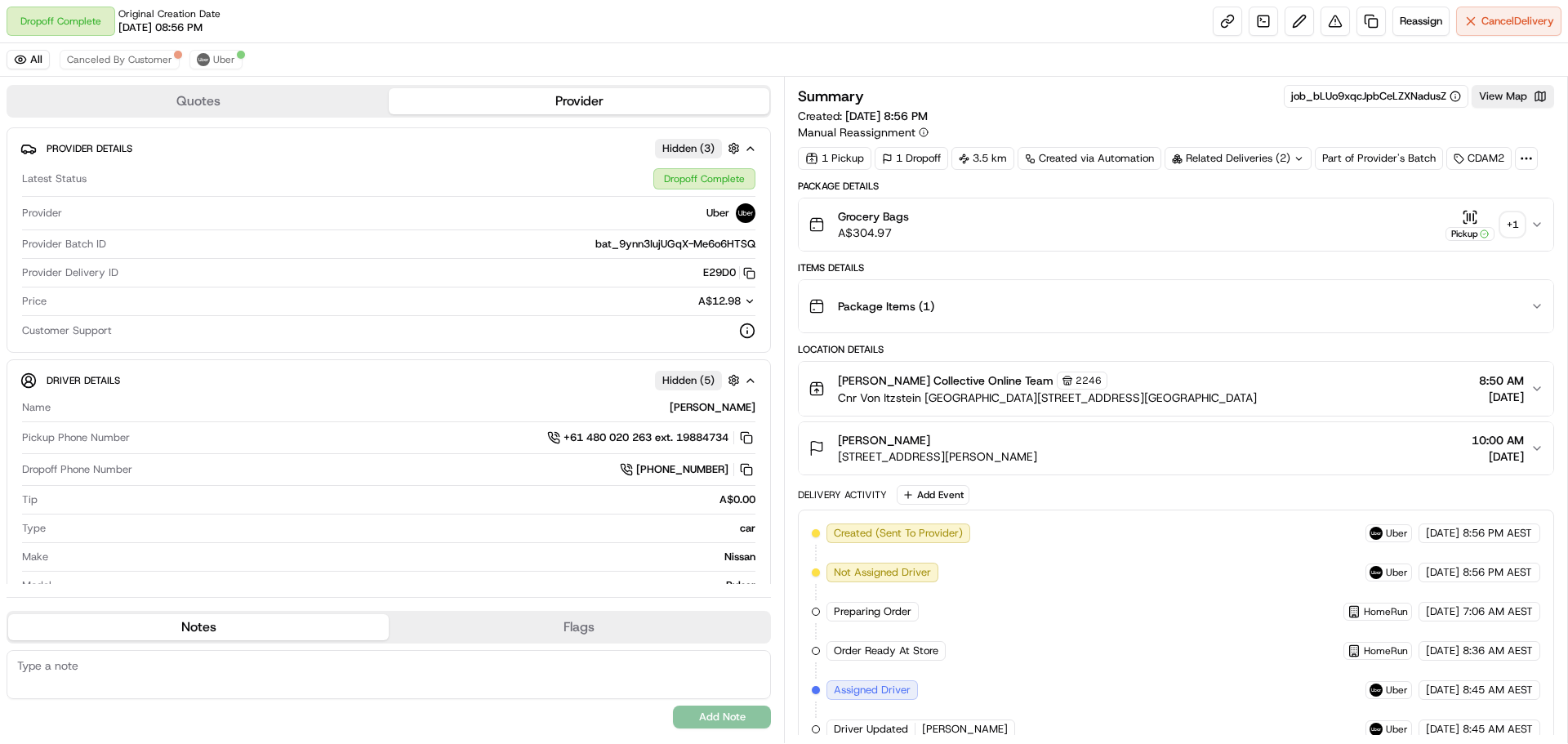
click at [1289, 158] on div "Related Deliveries (2)" at bounding box center [1238, 158] width 147 height 23
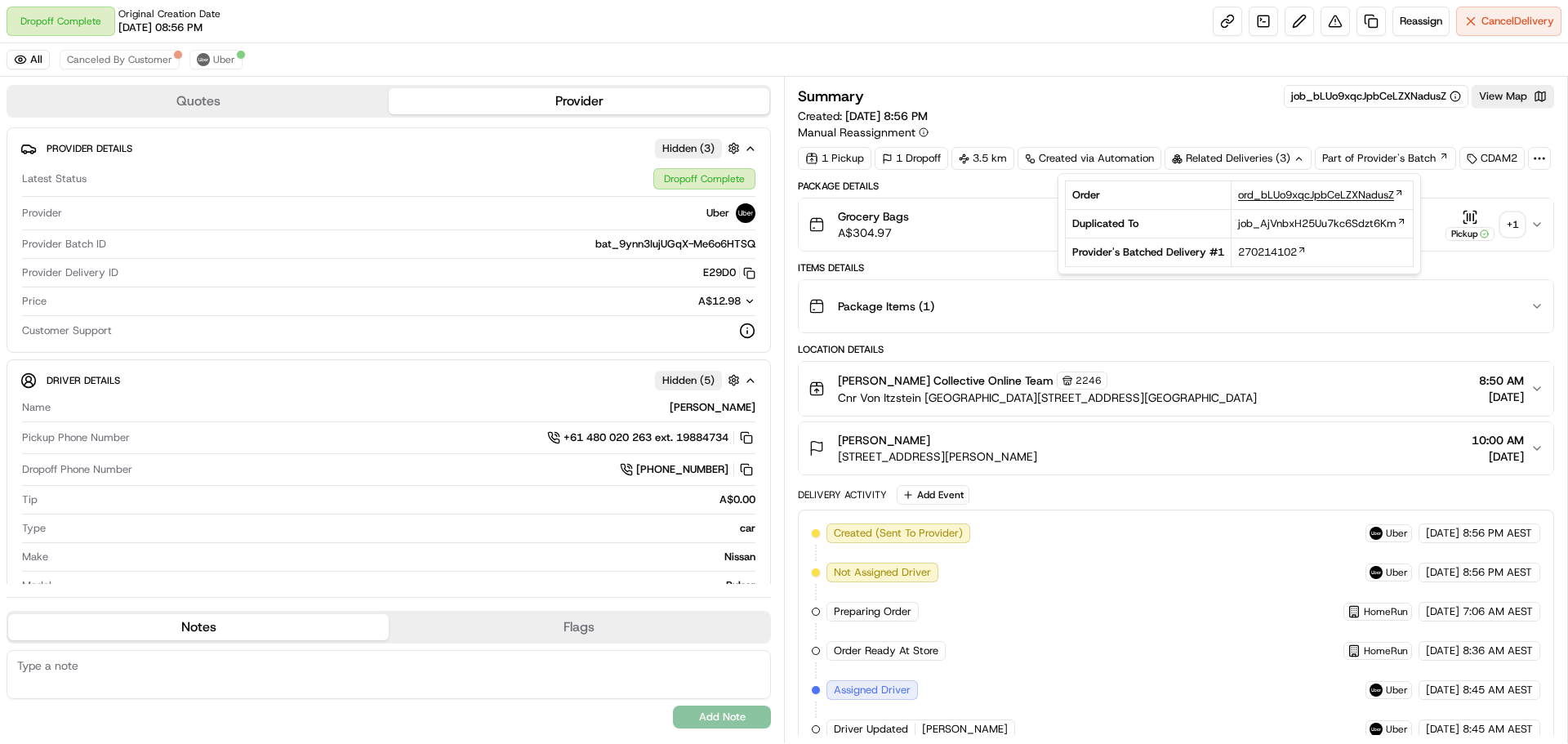
click at [1276, 198] on span "ord_bLUo9xqcJpbCeLZXNadusZ" at bounding box center [1316, 195] width 156 height 14
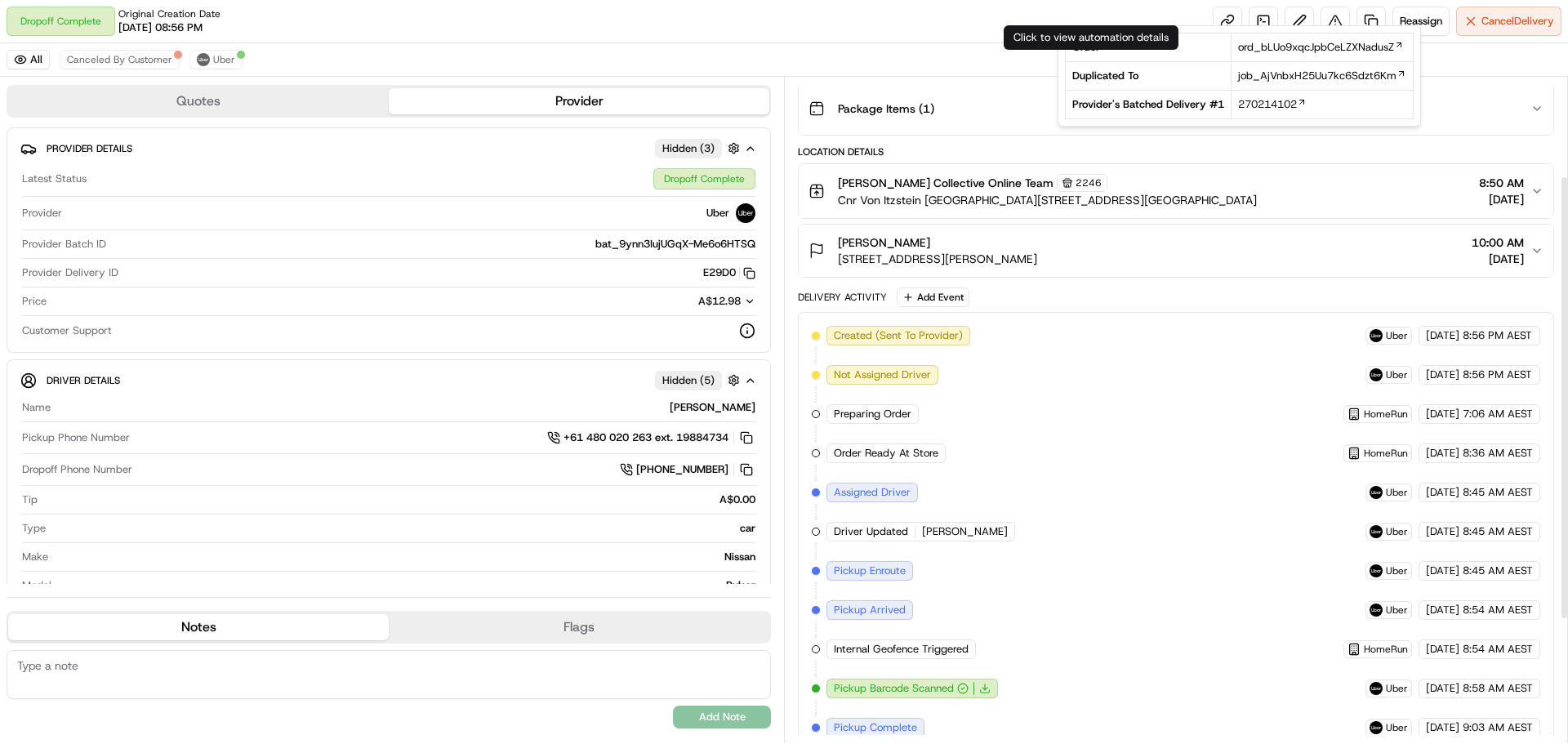
scroll to position [331, 0]
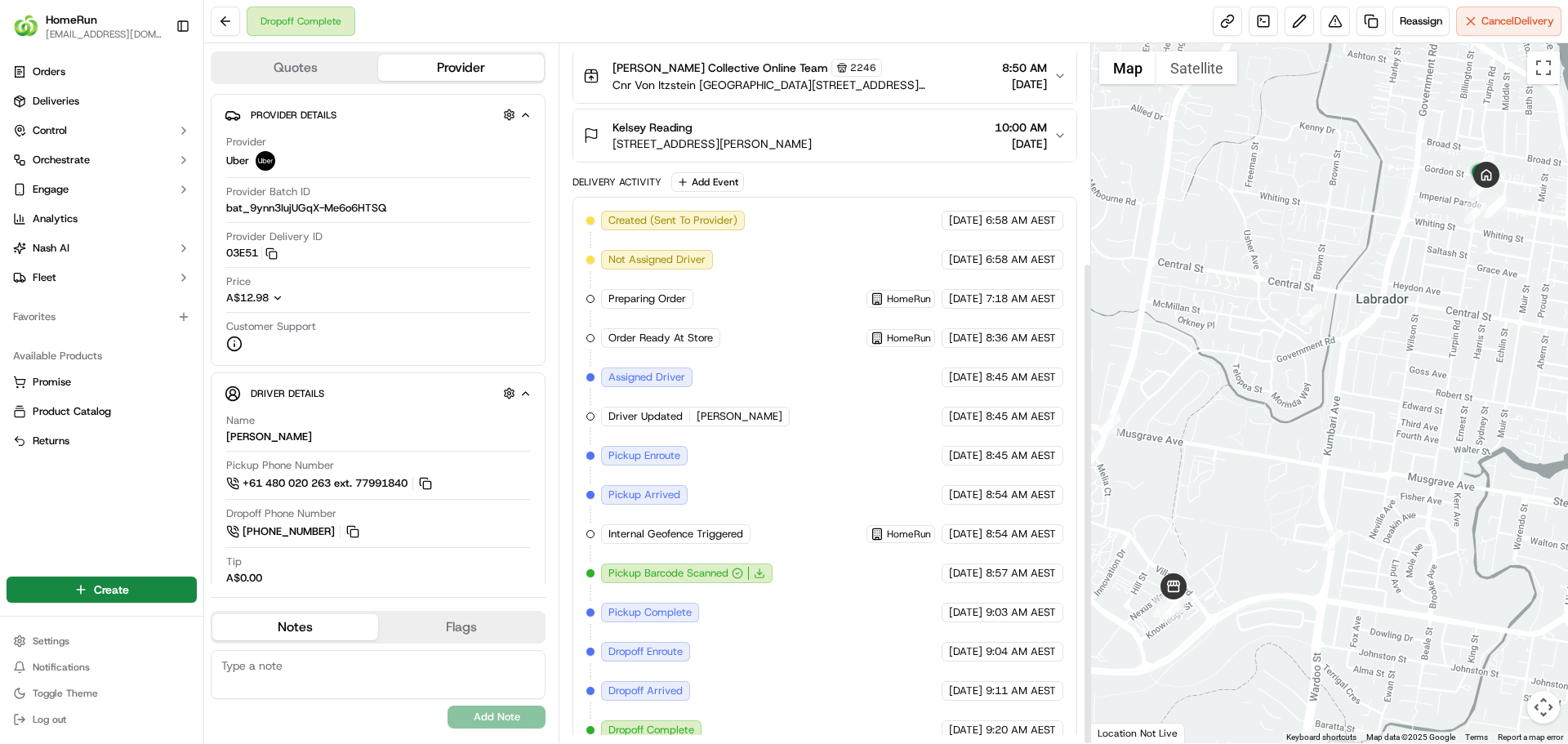
scroll to position [316, 0]
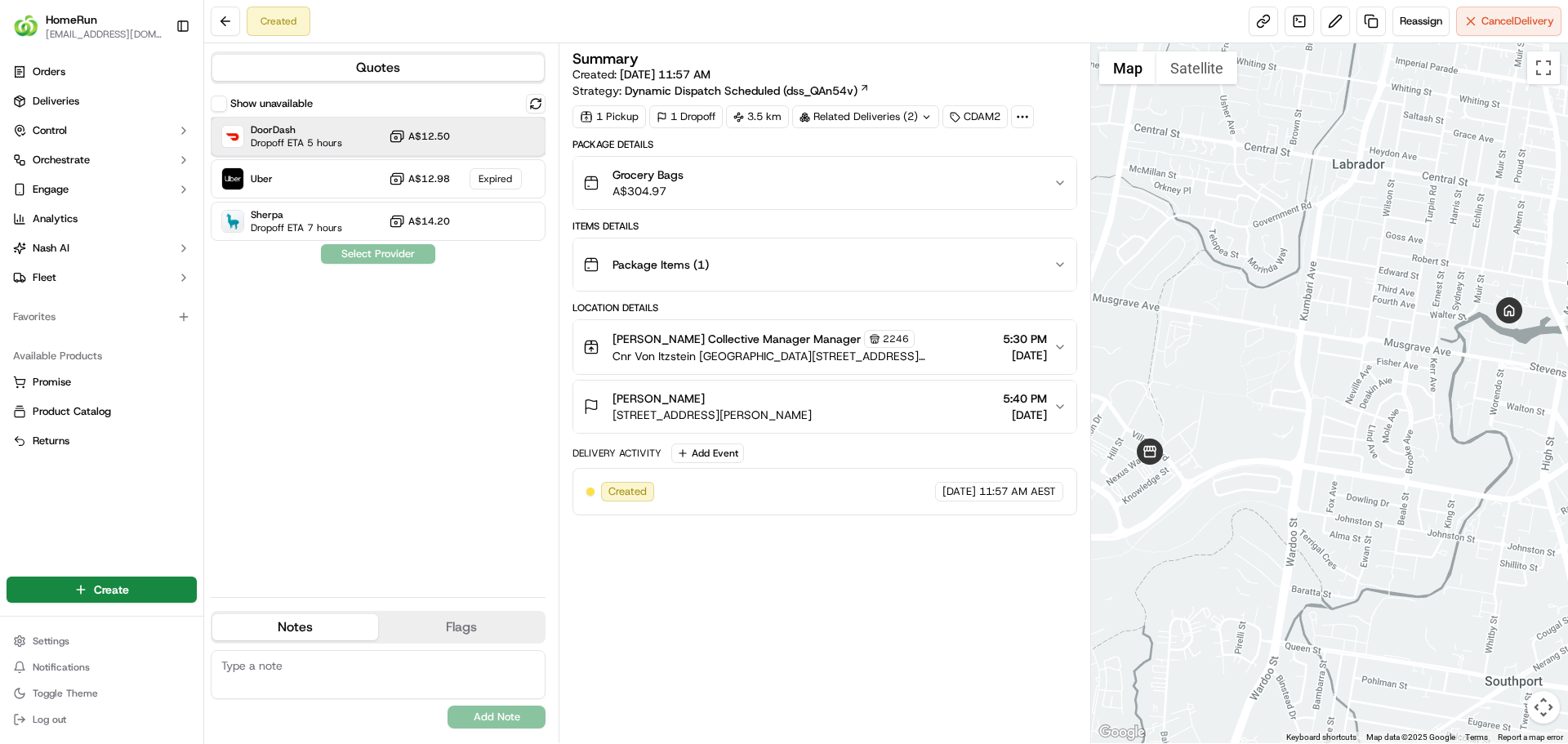
click at [295, 129] on span "DoorDash" at bounding box center [296, 130] width 92 height 14
click at [398, 253] on button "Assign Provider" at bounding box center [378, 254] width 116 height 19
